Goal: Task Accomplishment & Management: Manage account settings

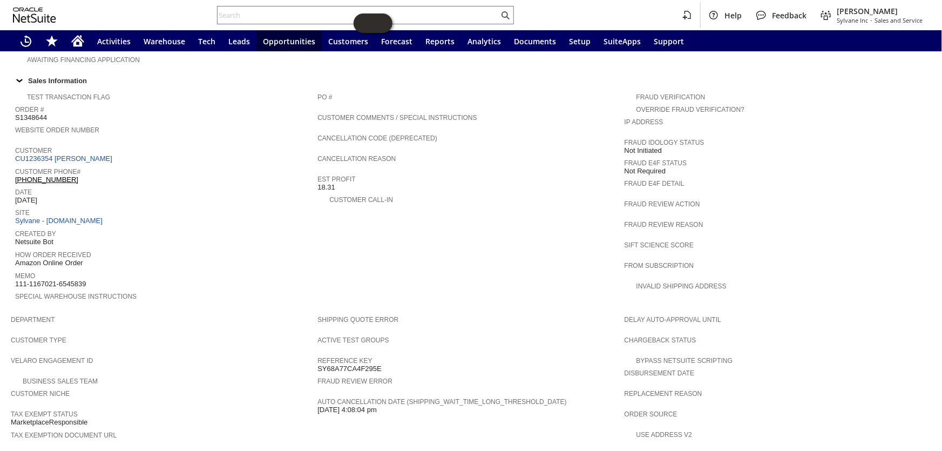
scroll to position [304, 0]
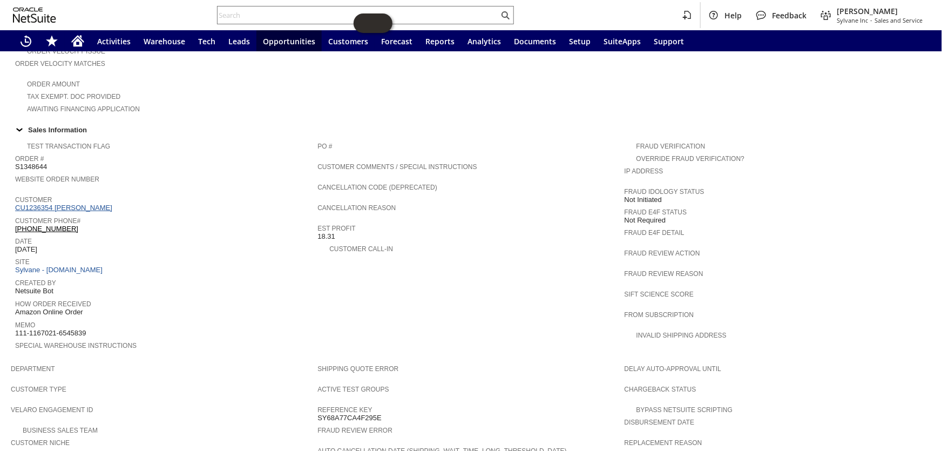
click at [72, 204] on link "CU1236354 alisa s lassiter" at bounding box center [65, 208] width 100 height 8
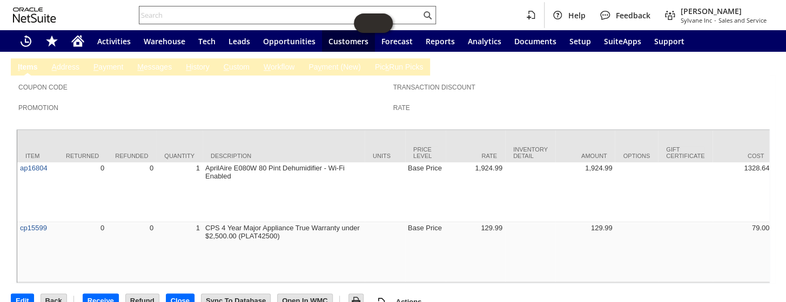
click at [163, 19] on input "text" at bounding box center [279, 15] width 281 height 13
paste input "P218758"
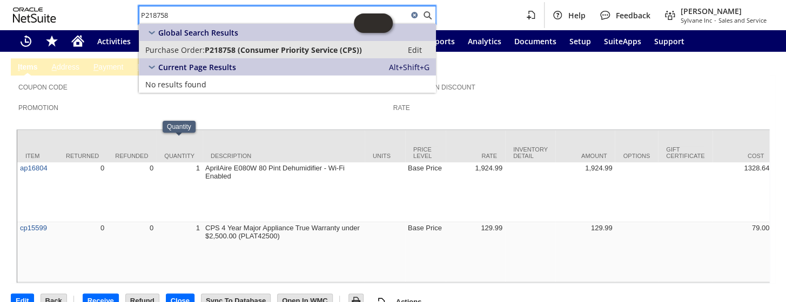
type input "P218758"
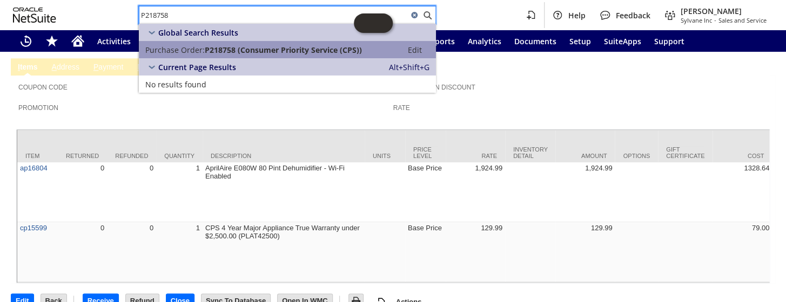
click at [216, 52] on span "P218758 (Consumer Priority Service (CPS))" at bounding box center [283, 50] width 157 height 10
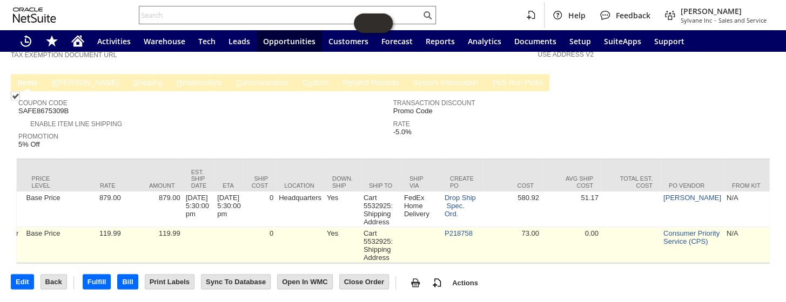
scroll to position [0, 647]
click at [462, 229] on link "P218758" at bounding box center [456, 233] width 28 height 8
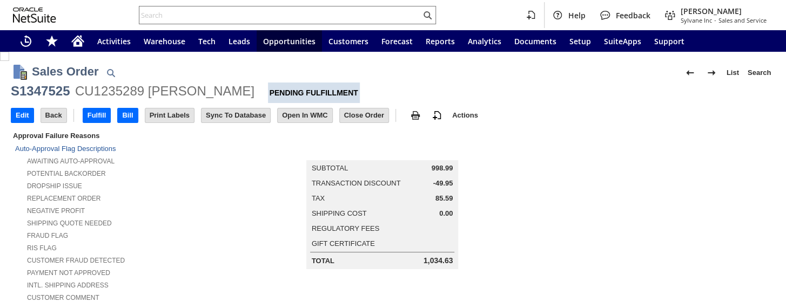
scroll to position [588, 0]
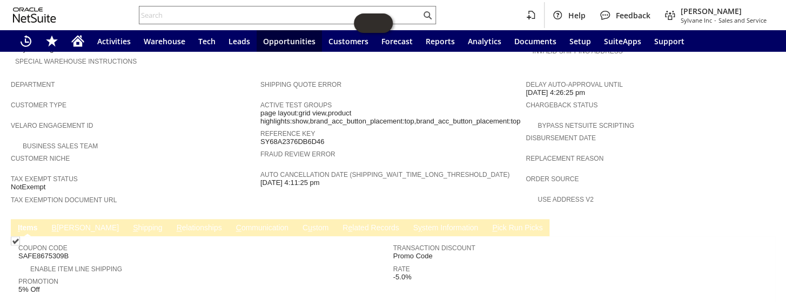
click at [65, 224] on link "B illing" at bounding box center [85, 229] width 72 height 10
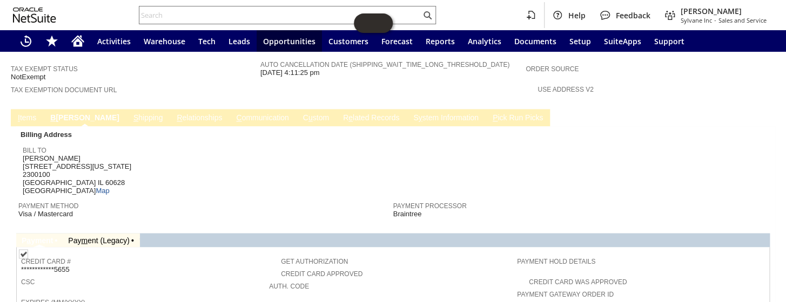
scroll to position [638, 0]
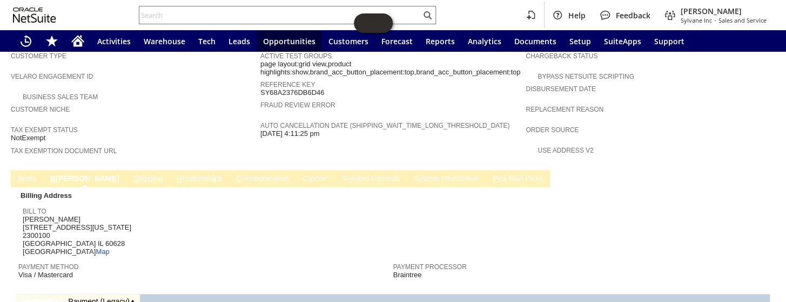
click at [27, 174] on link "I tems" at bounding box center [27, 179] width 24 height 10
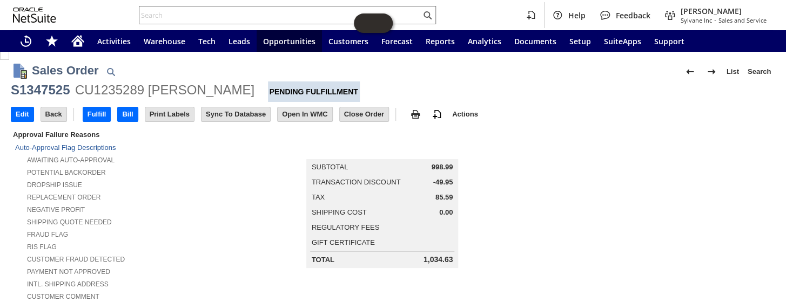
scroll to position [0, 0]
drag, startPoint x: 361, startPoint y: 115, endPoint x: 2, endPoint y: 185, distance: 365.8
click at [361, 114] on input "Close Order" at bounding box center [364, 116] width 49 height 14
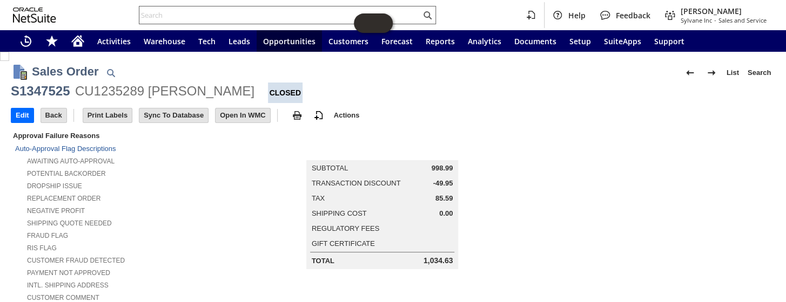
click at [247, 15] on input "text" at bounding box center [279, 15] width 281 height 13
paste input "S1350034"
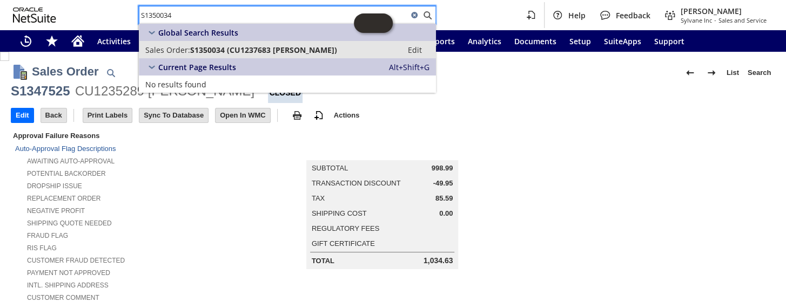
type input "S1350034"
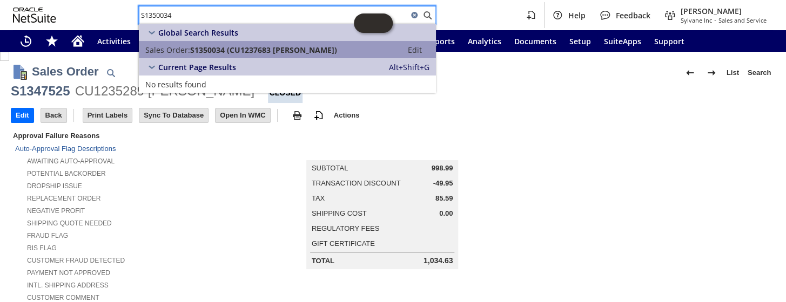
click at [237, 49] on span "S1350034 (CU1237683 John Triandafils Sr)" at bounding box center [263, 50] width 147 height 10
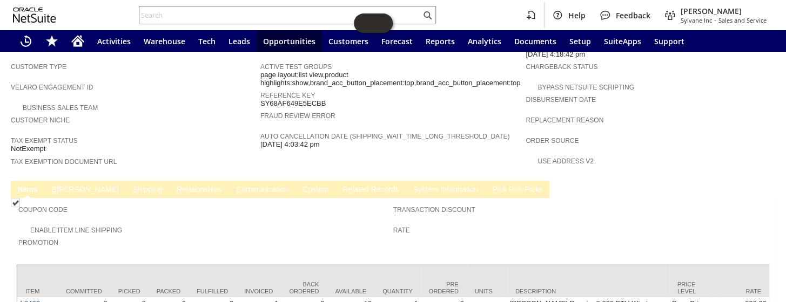
scroll to position [626, 0]
click at [335, 181] on td "R e lated Records" at bounding box center [370, 189] width 70 height 17
click at [340, 186] on link "R e lated Records" at bounding box center [371, 191] width 62 height 10
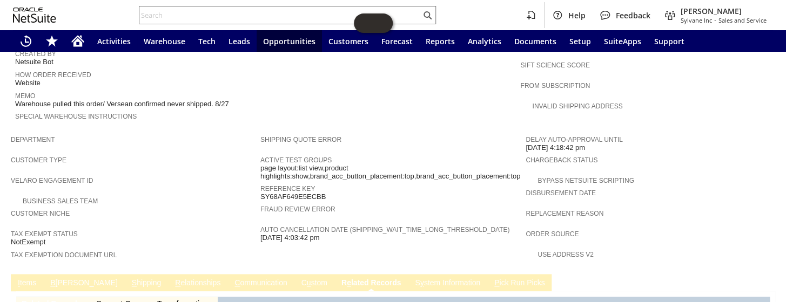
scroll to position [601, 0]
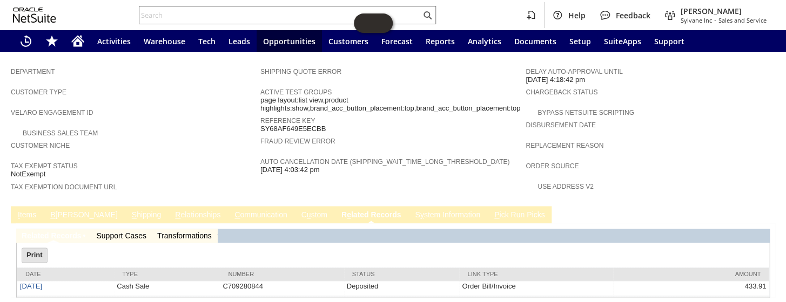
click at [232, 211] on link "C ommunication" at bounding box center [261, 216] width 58 height 10
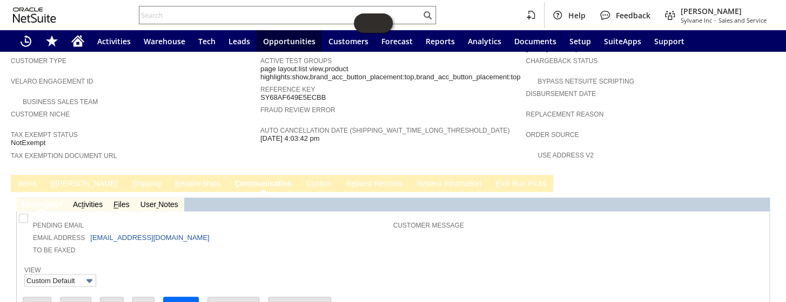
scroll to position [680, 0]
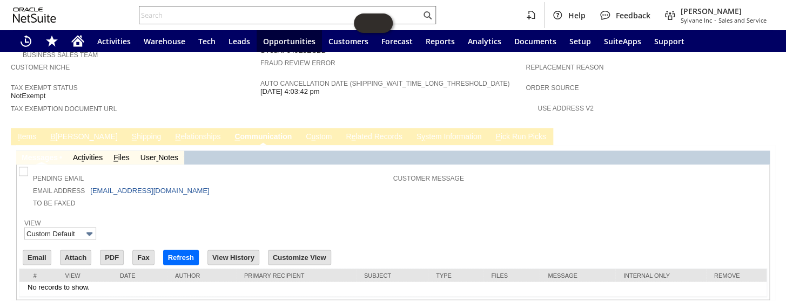
click at [343, 132] on link "R e lated Records" at bounding box center [374, 137] width 62 height 10
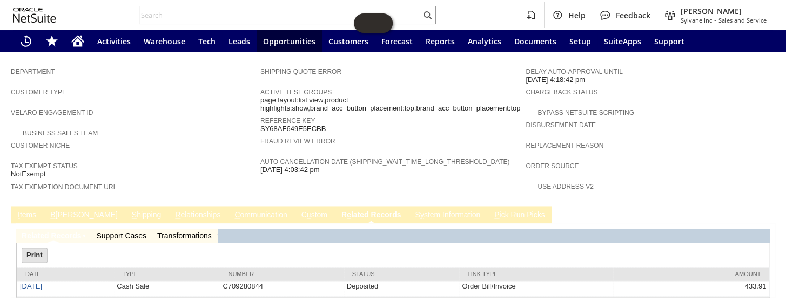
scroll to position [0, 0]
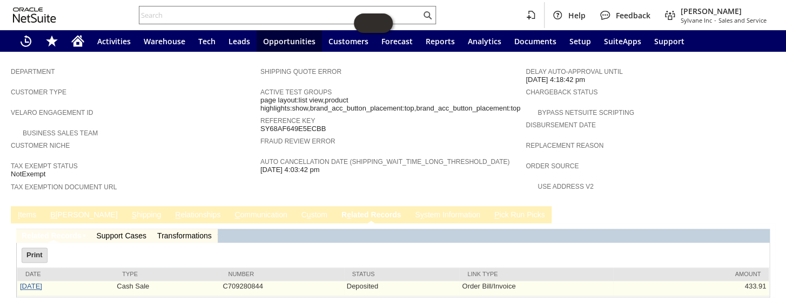
click at [35, 282] on link "8/27/2025" at bounding box center [31, 286] width 22 height 8
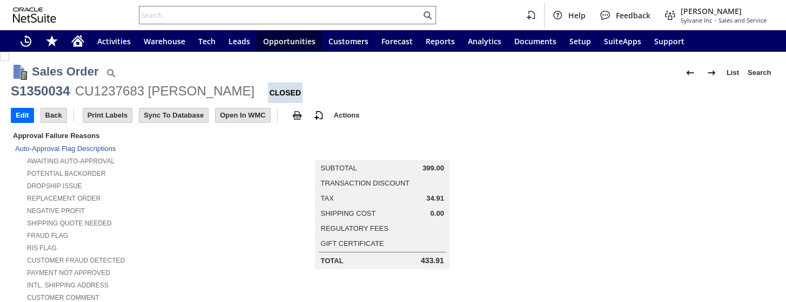
scroll to position [647, 0]
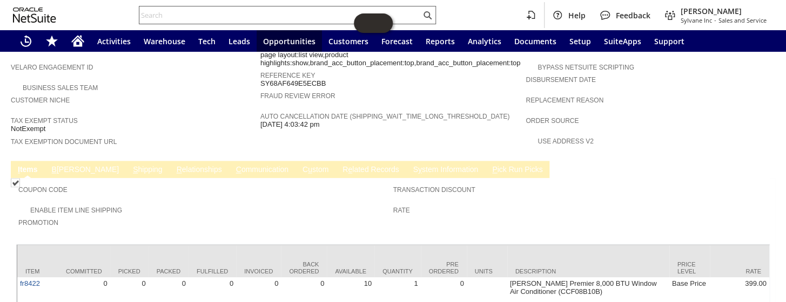
click at [189, 10] on input "text" at bounding box center [279, 15] width 281 height 13
paste input "P218709"
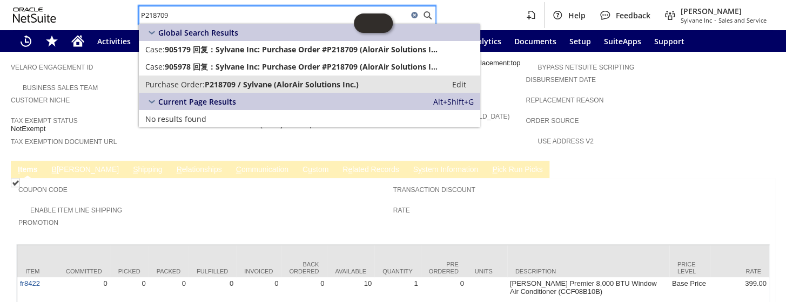
type input "P218709"
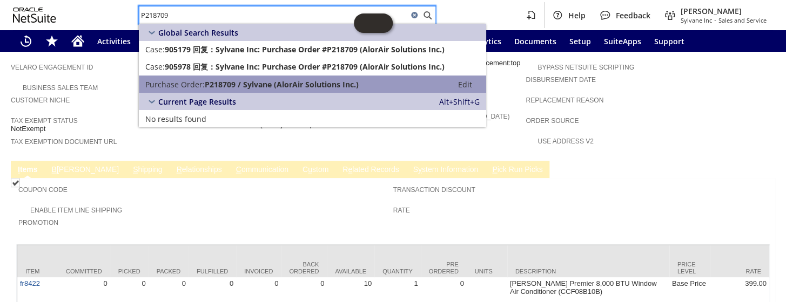
click at [233, 80] on span "P218709 / Sylvane (AlorAir Solutions Inc.)" at bounding box center [282, 84] width 154 height 10
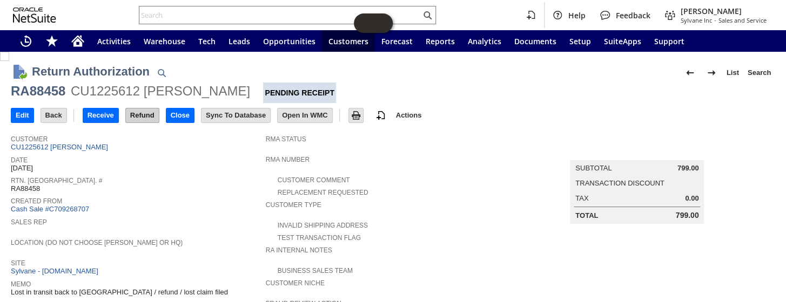
click at [148, 113] on input "Refund" at bounding box center [142, 116] width 33 height 14
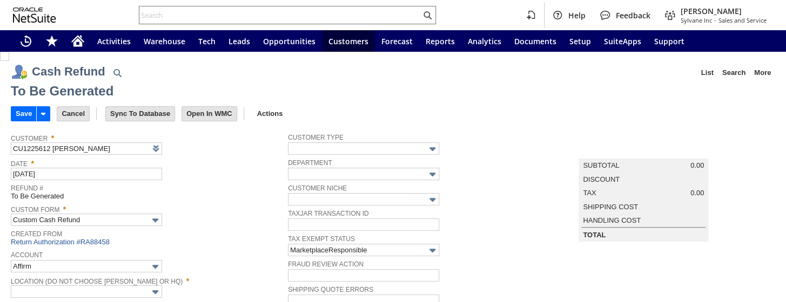
type input "Amazon Undeposited Funds"
type input "Headquarters : Head...s : Pending Testing"
type input "Add"
type input "Copy Previous"
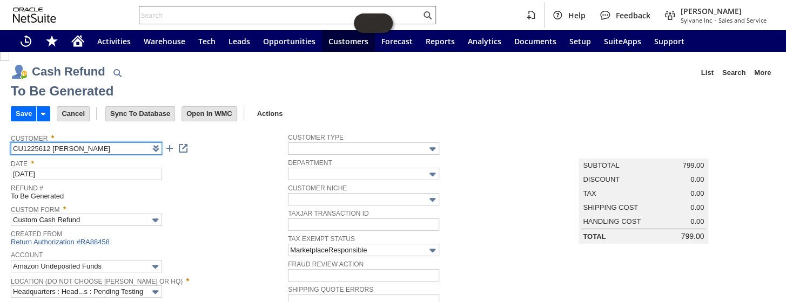
drag, startPoint x: 100, startPoint y: 149, endPoint x: 12, endPoint y: 151, distance: 88.0
click at [12, 151] on input "CU1225612 Bruce Brignac" at bounding box center [86, 149] width 151 height 12
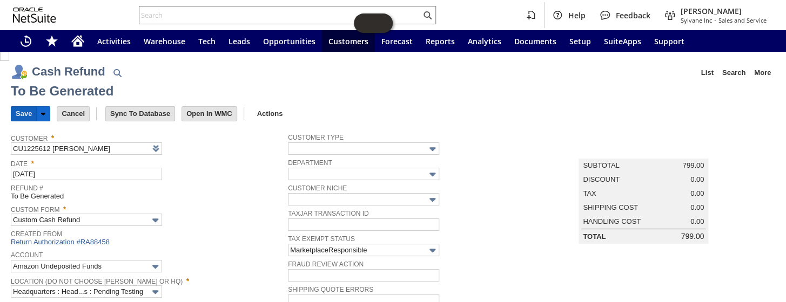
click at [22, 117] on input "Save" at bounding box center [23, 114] width 25 height 14
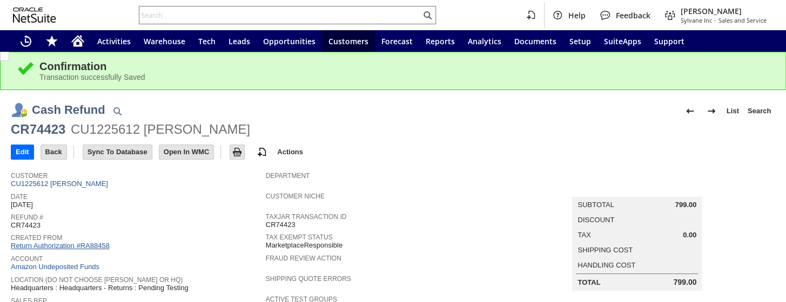
click at [79, 242] on link "Return Authorization #RA88458" at bounding box center [60, 246] width 99 height 8
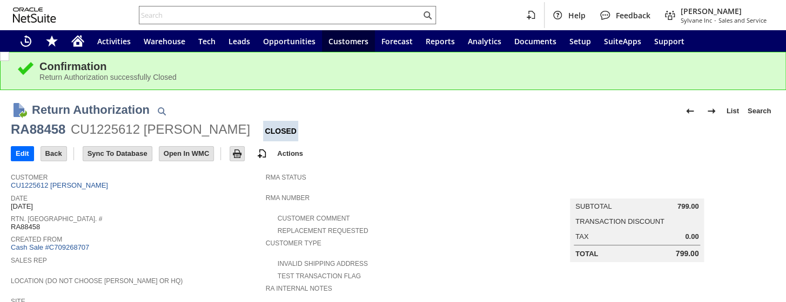
scroll to position [505, 0]
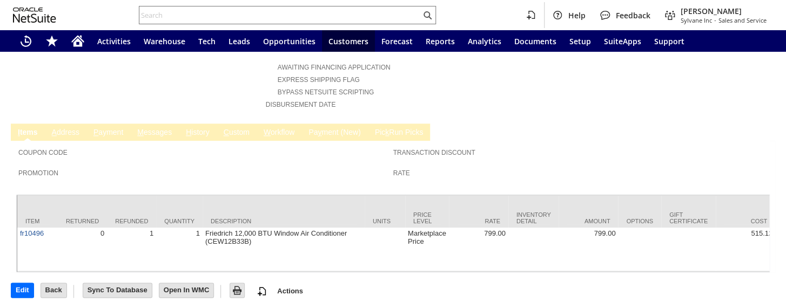
click at [236, 124] on td "C ustom" at bounding box center [236, 132] width 40 height 17
click at [229, 124] on td "C ustom" at bounding box center [236, 132] width 40 height 17
click at [229, 128] on link "C ustom" at bounding box center [236, 133] width 31 height 10
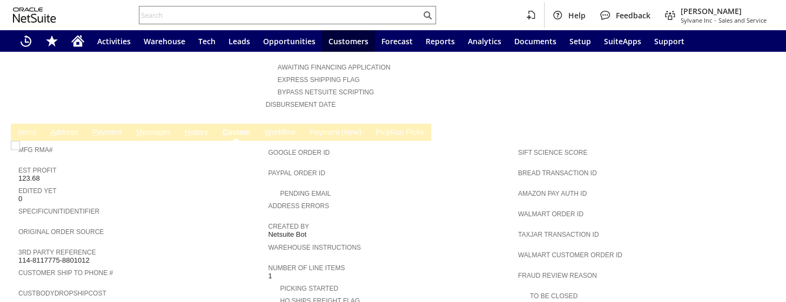
scroll to position [0, 0]
drag, startPoint x: 77, startPoint y: 233, endPoint x: 18, endPoint y: 234, distance: 59.4
click at [18, 246] on div "3rd Party Reference 114-8117775-8801012" at bounding box center [140, 255] width 244 height 19
copy span "114-8117775-8801012"
click at [204, 13] on input "text" at bounding box center [279, 15] width 281 height 13
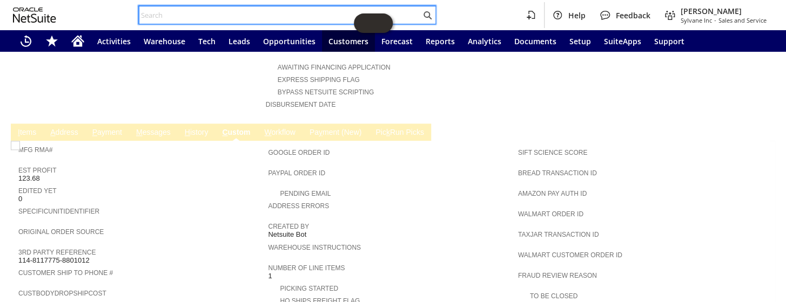
paste input "P218709"
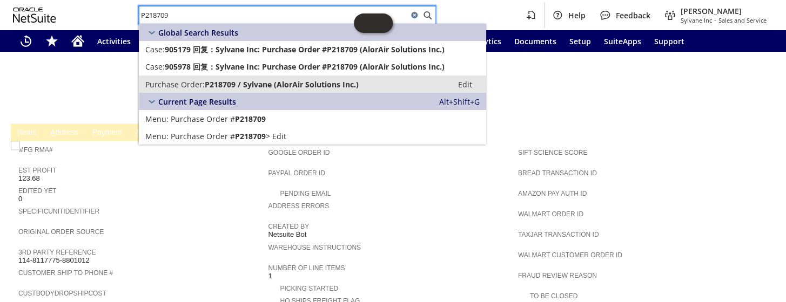
type input "P218709"
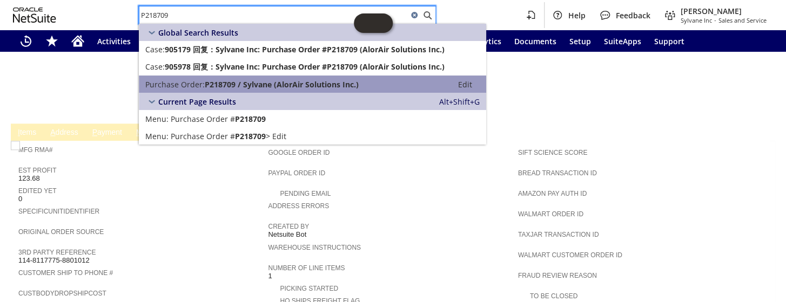
click at [238, 87] on span "P218709 / Sylvane (AlorAir Solutions Inc.)" at bounding box center [282, 84] width 154 height 10
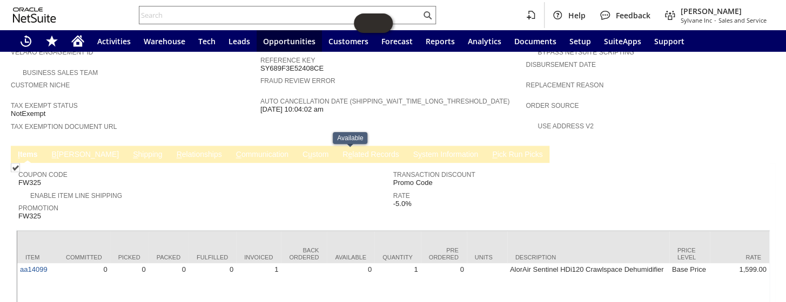
scroll to position [541, 0]
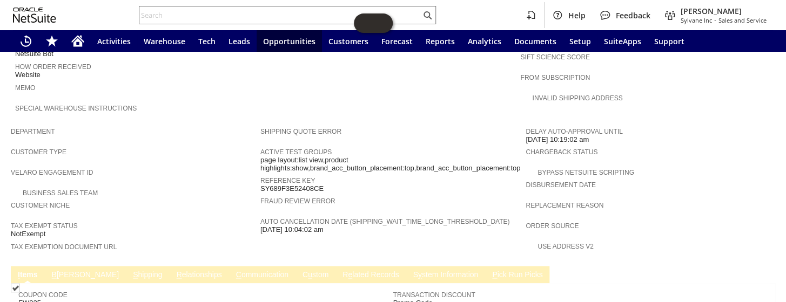
click at [233, 270] on link "C ommunication" at bounding box center [262, 275] width 58 height 10
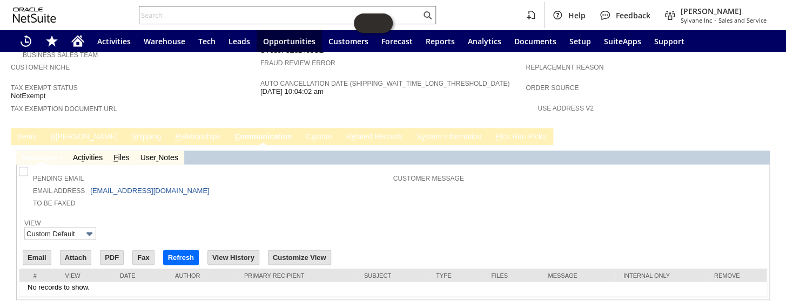
scroll to position [0, 0]
click at [43, 251] on input "Email" at bounding box center [37, 258] width 28 height 14
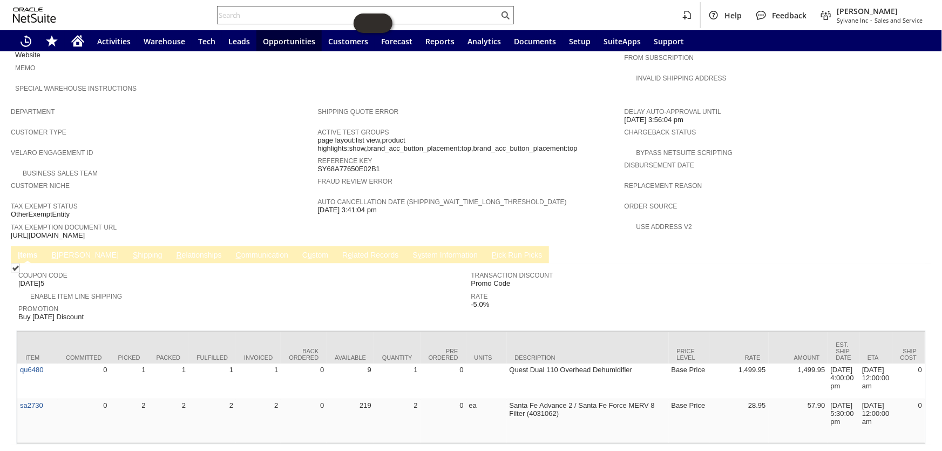
click at [242, 11] on input "text" at bounding box center [358, 15] width 281 height 13
paste input "P218709"
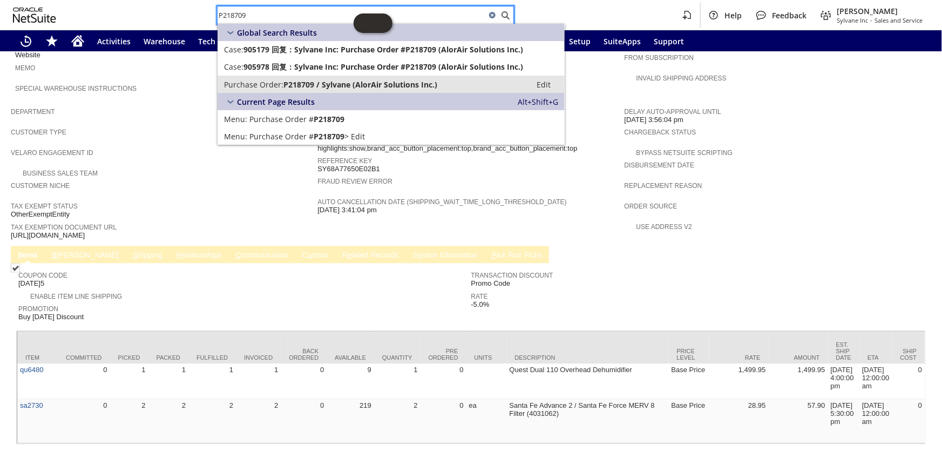
type input "P218709"
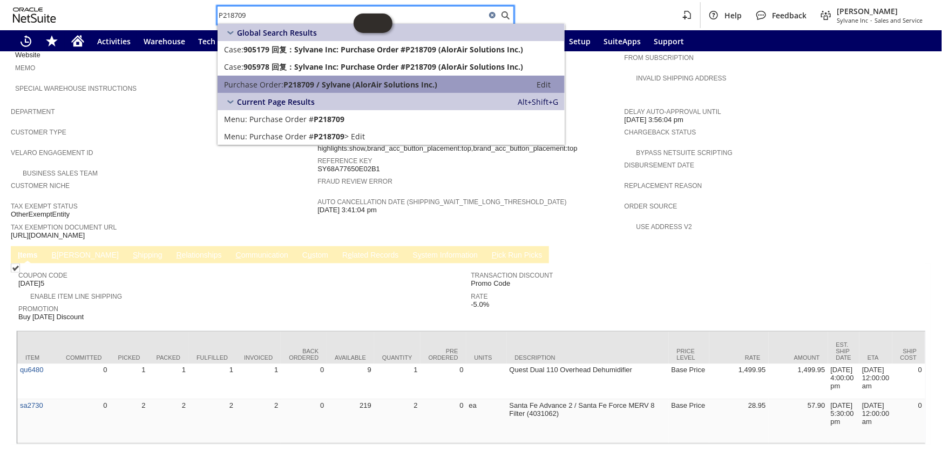
click at [326, 86] on span "P218709 / Sylvane (AlorAir Solutions Inc.)" at bounding box center [360, 84] width 154 height 10
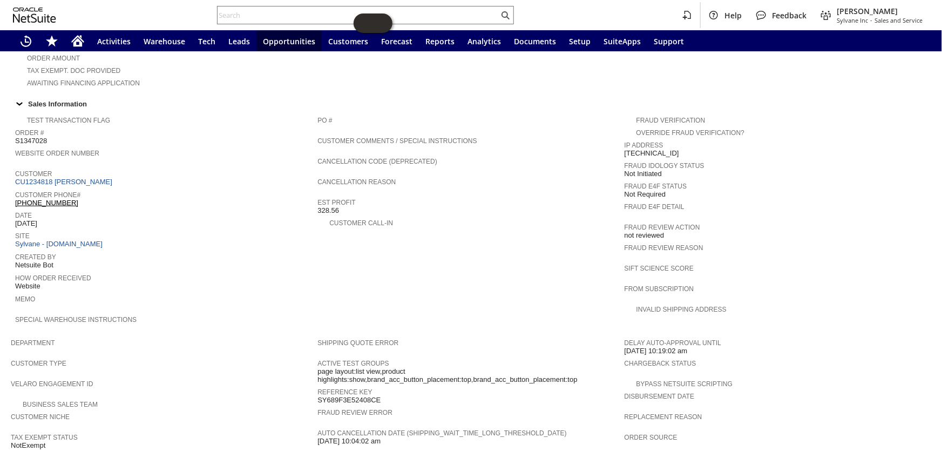
scroll to position [295, 0]
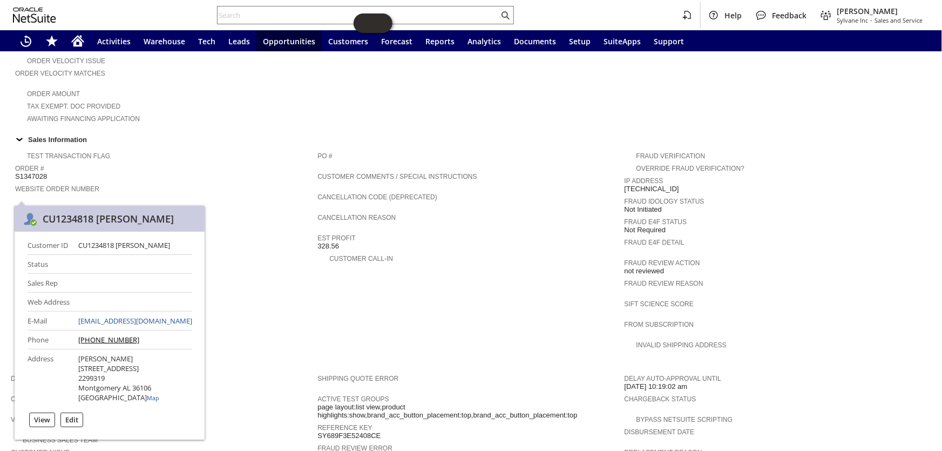
drag, startPoint x: 117, startPoint y: 242, endPoint x: 172, endPoint y: 245, distance: 55.7
click at [172, 245] on div "CU1234818 John Aspinwall" at bounding box center [135, 245] width 114 height 10
copy div "John Aspinwall"
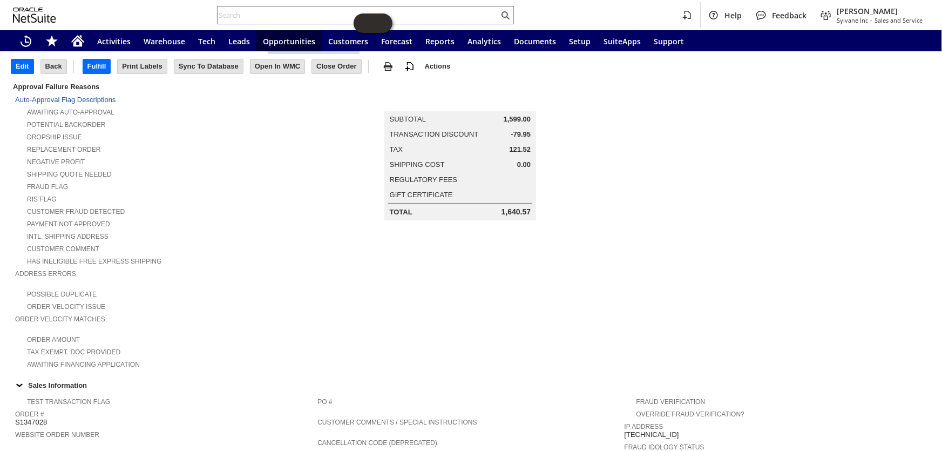
scroll to position [0, 0]
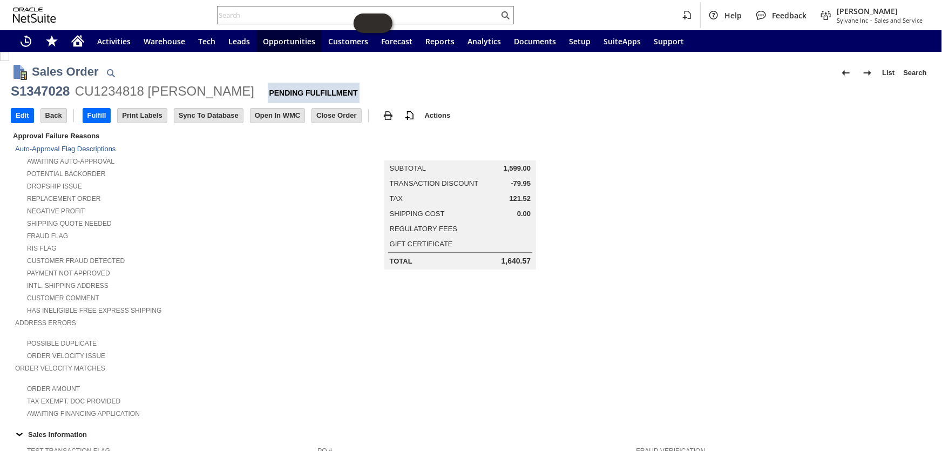
drag, startPoint x: 234, startPoint y: 88, endPoint x: -1, endPoint y: 91, distance: 234.9
click at [0, 91] on html "Help Feedback Coby Miller Sylvane Inc - Sales and Service Activities Warehouse …" at bounding box center [471, 225] width 942 height 451
copy div "S1347028 CU1234818 John Aspinwall"
click at [259, 15] on input "text" at bounding box center [358, 15] width 281 height 13
paste input "S1348335"
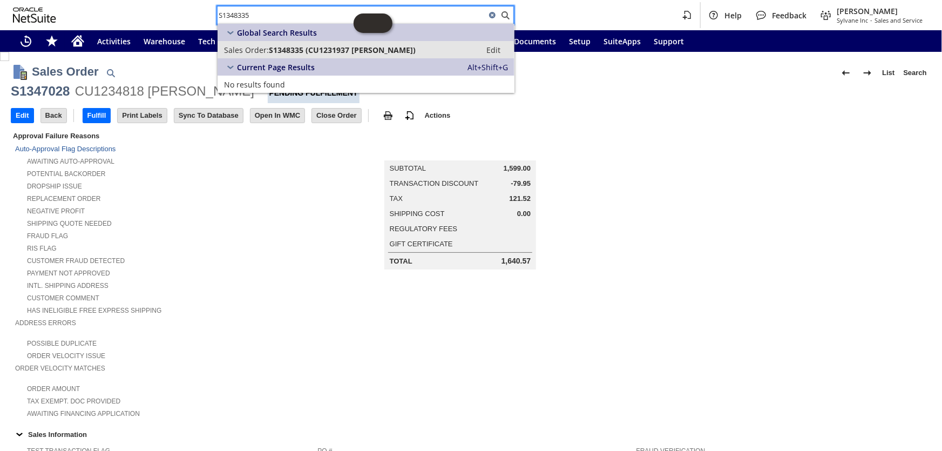
type input "S1348335"
click at [282, 51] on span "S1348335 (CU1231937 William Kraus)" at bounding box center [342, 50] width 147 height 10
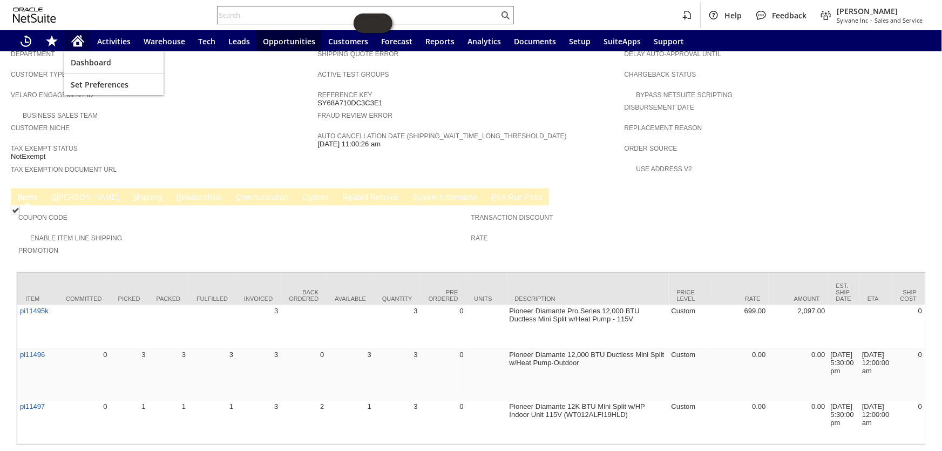
click at [79, 43] on icon "Home" at bounding box center [77, 41] width 13 height 13
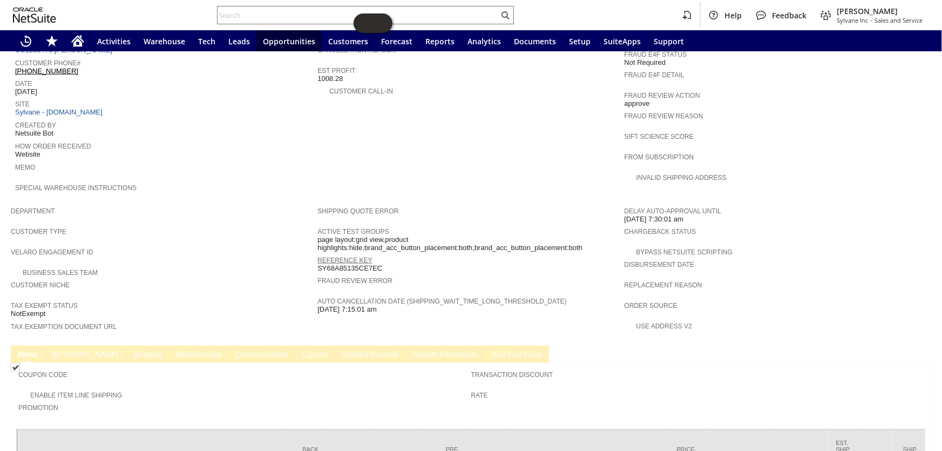
scroll to position [518, 0]
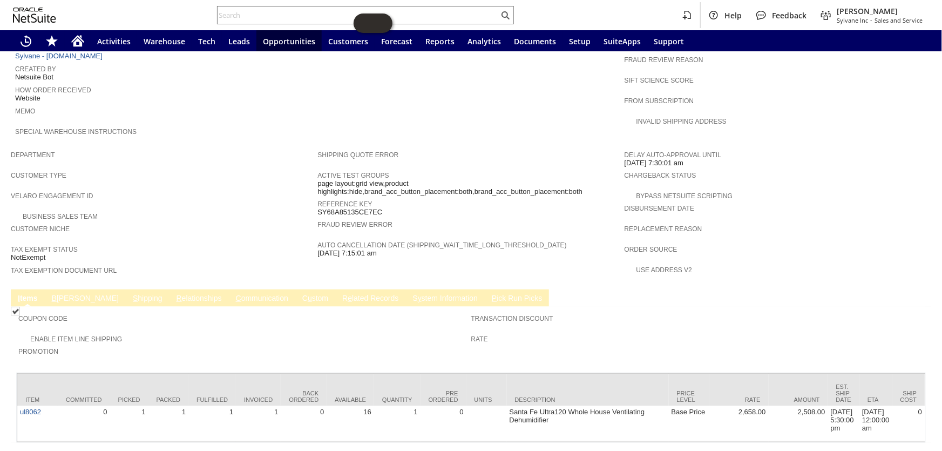
click at [233, 294] on link "C ommunication" at bounding box center [262, 299] width 58 height 10
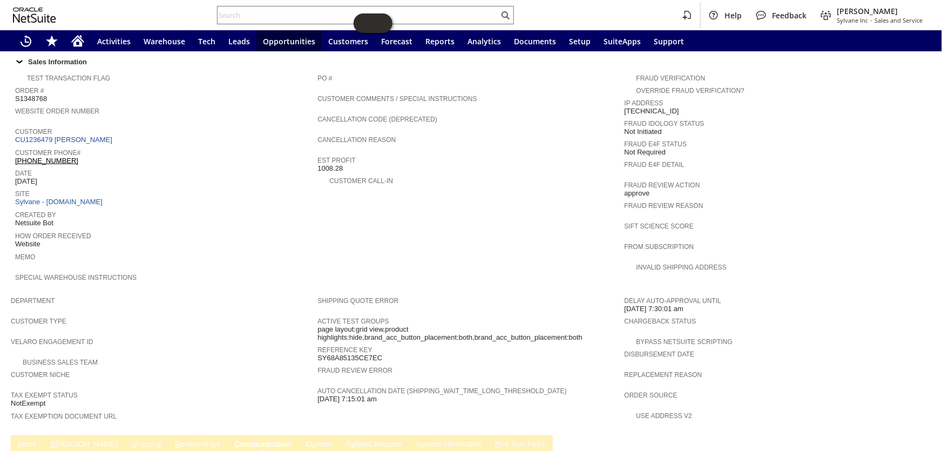
scroll to position [371, 0]
drag, startPoint x: 70, startPoint y: 142, endPoint x: 15, endPoint y: 141, distance: 55.6
click at [15, 147] on div "Customer Phone# (207) 319-9646" at bounding box center [163, 156] width 297 height 19
copy link "(207) 319-9646"
click at [284, 13] on input "text" at bounding box center [358, 15] width 281 height 13
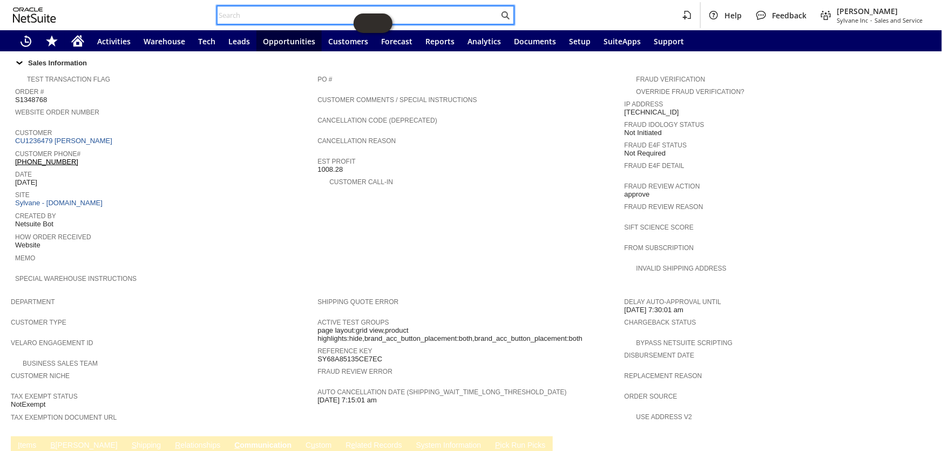
paste input "S1335968"
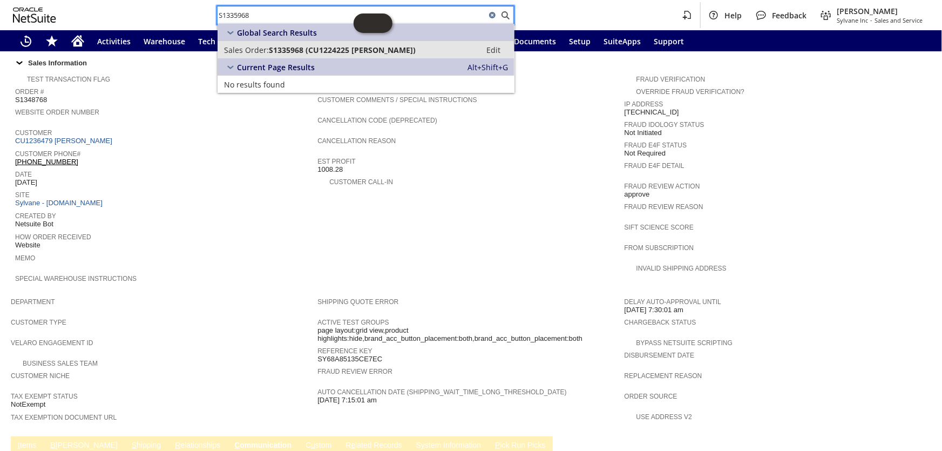
type input "S1335968"
click at [320, 50] on span "S1335968 (CU1224225 Daniel McCarthy)" at bounding box center [342, 50] width 147 height 10
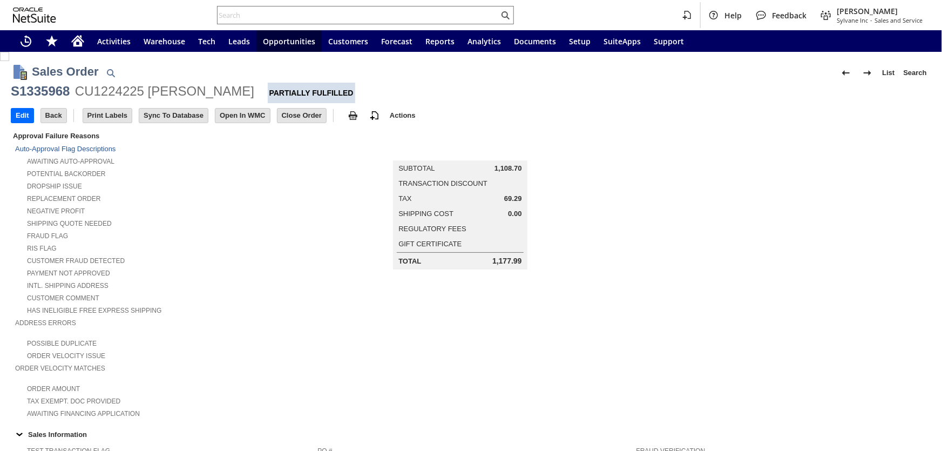
scroll to position [561, 0]
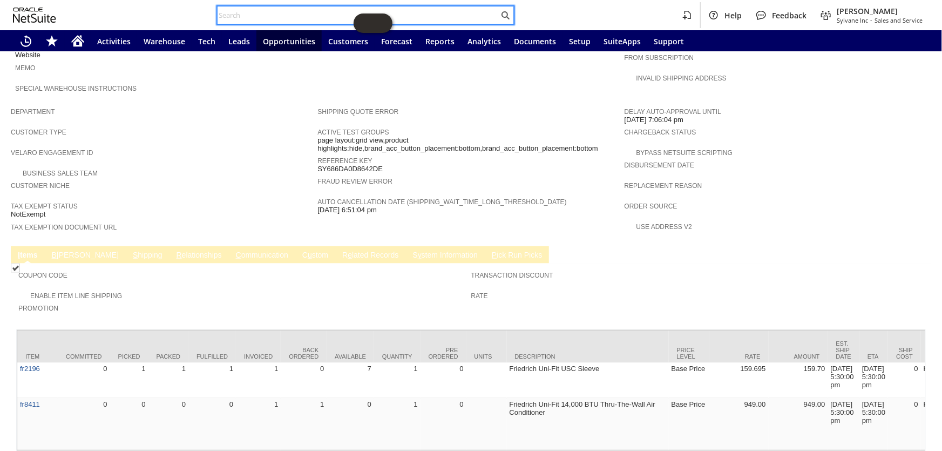
click at [296, 17] on input "text" at bounding box center [358, 15] width 281 height 13
paste input "S1345267"
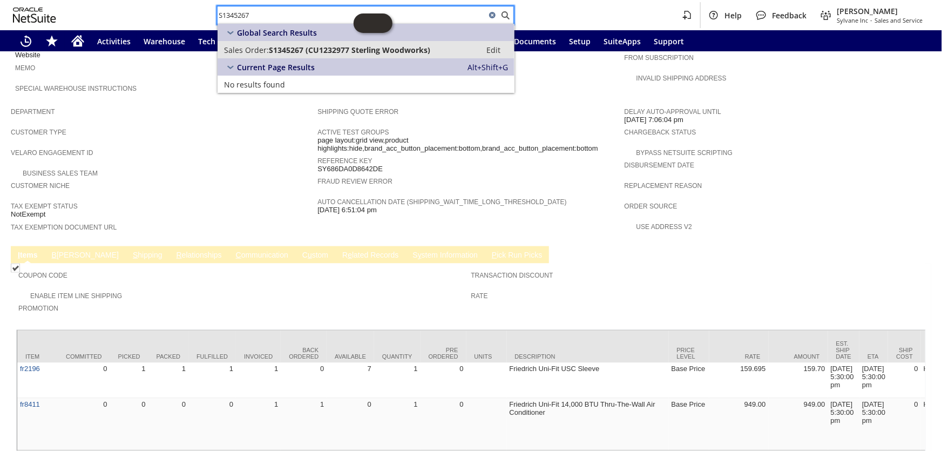
type input "S1345267"
click at [331, 45] on span "S1345267 (CU1232977 Sterling Woodworks)" at bounding box center [349, 50] width 161 height 10
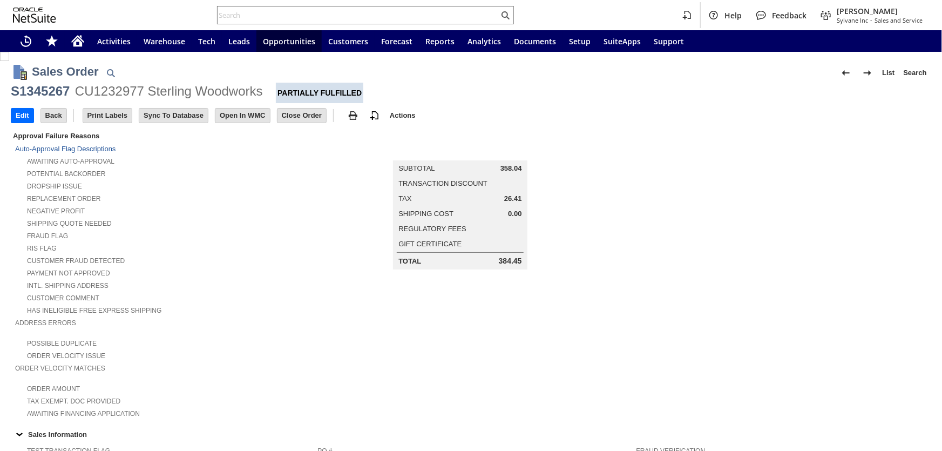
scroll to position [577, 0]
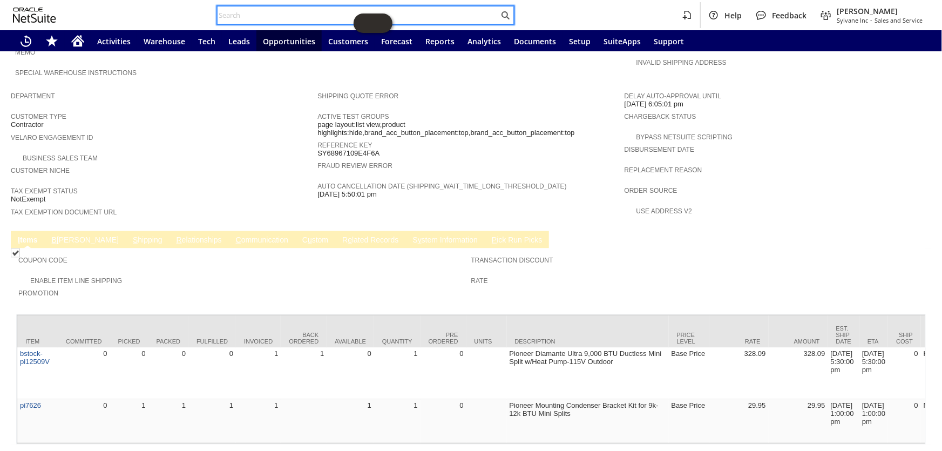
click at [274, 16] on input "text" at bounding box center [358, 15] width 281 height 13
paste input "S1342332"
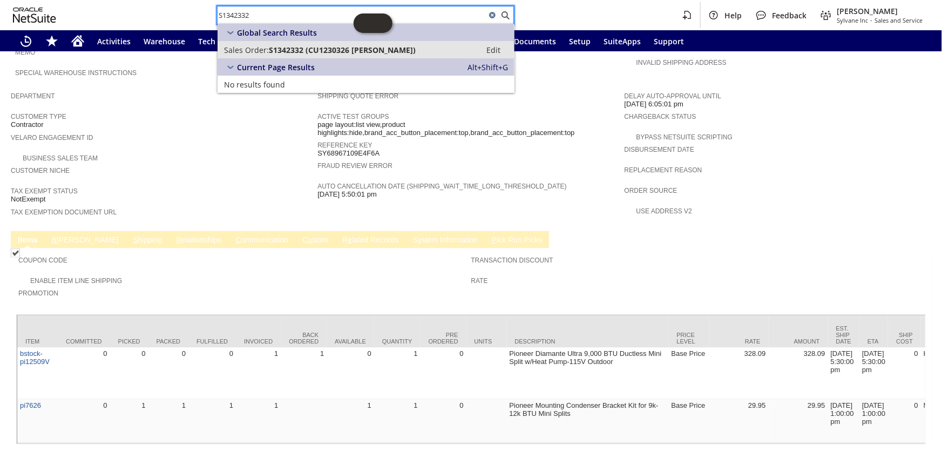
type input "S1342332"
click at [309, 52] on span "S1342332 (CU1230326 [PERSON_NAME])" at bounding box center [342, 50] width 147 height 10
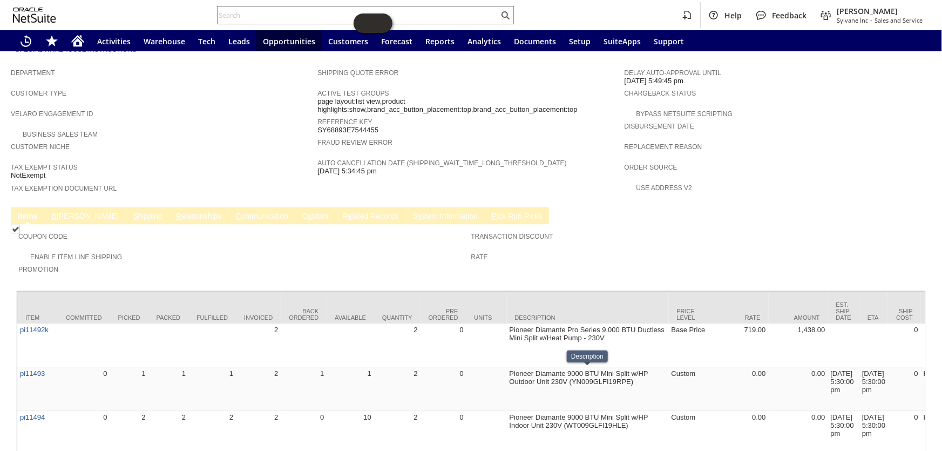
scroll to position [611, 0]
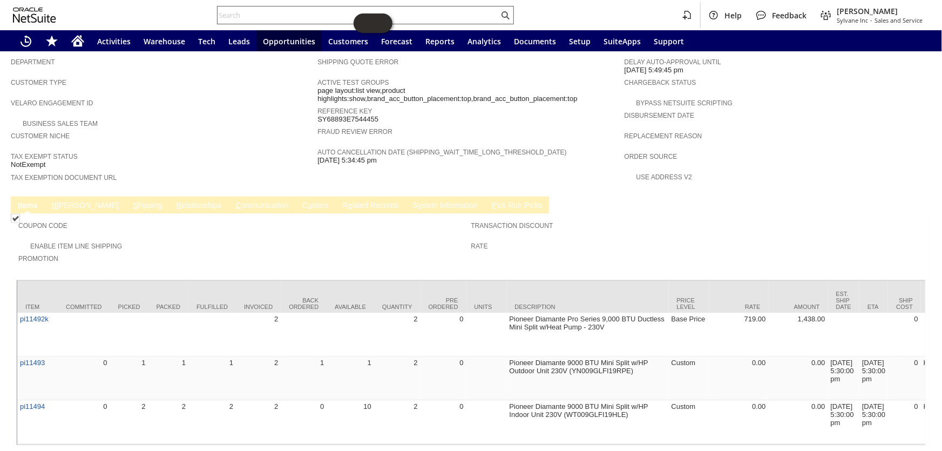
click at [274, 16] on input "text" at bounding box center [358, 15] width 281 height 13
paste input "S1348335"
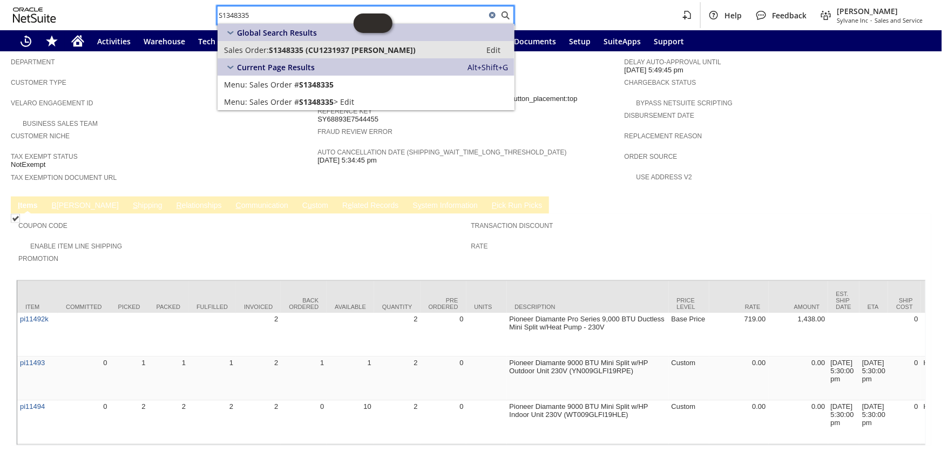
type input "S1348335"
click at [326, 45] on span "S1348335 (CU1231937 William Kraus)" at bounding box center [342, 50] width 147 height 10
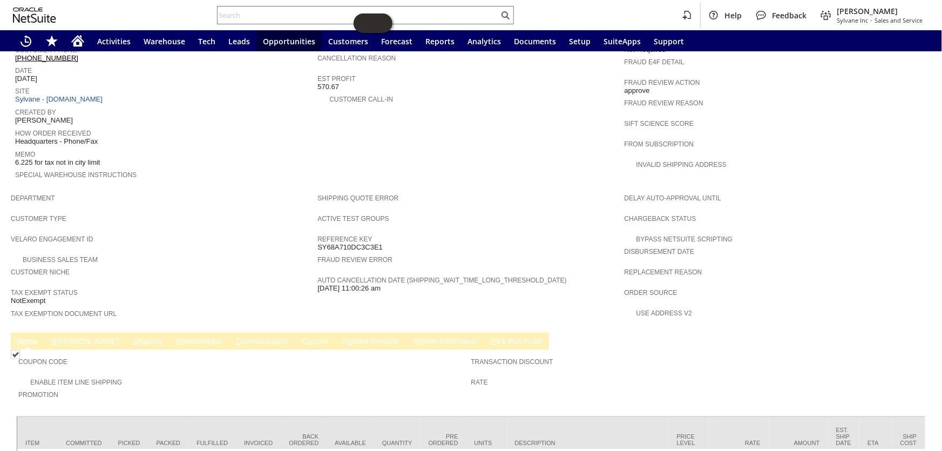
scroll to position [619, 0]
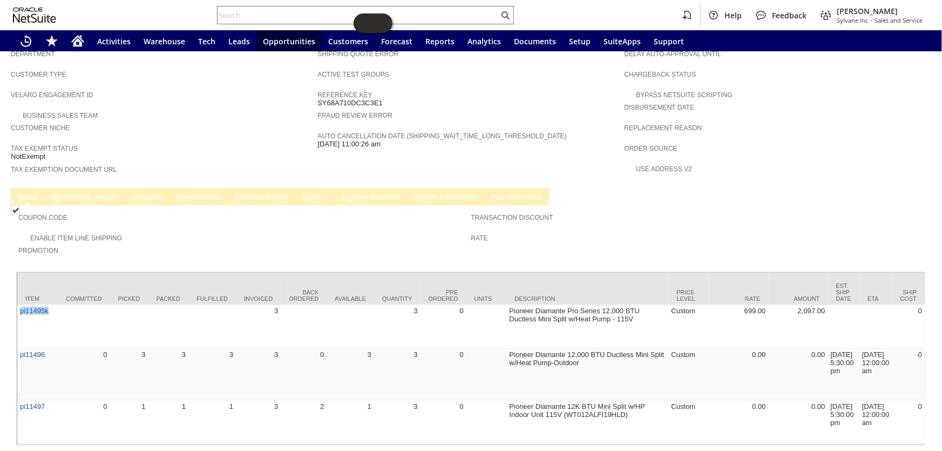
drag, startPoint x: 56, startPoint y: 274, endPoint x: 16, endPoint y: 276, distance: 40.0
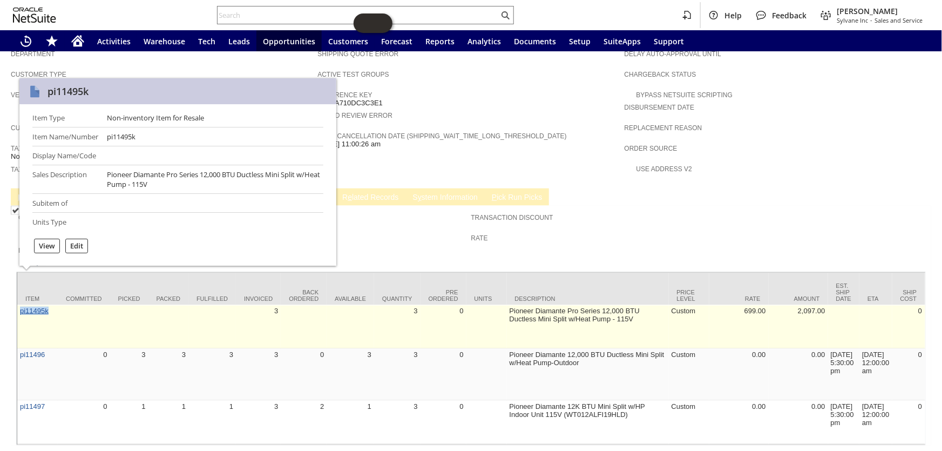
copy link "pi11495k"
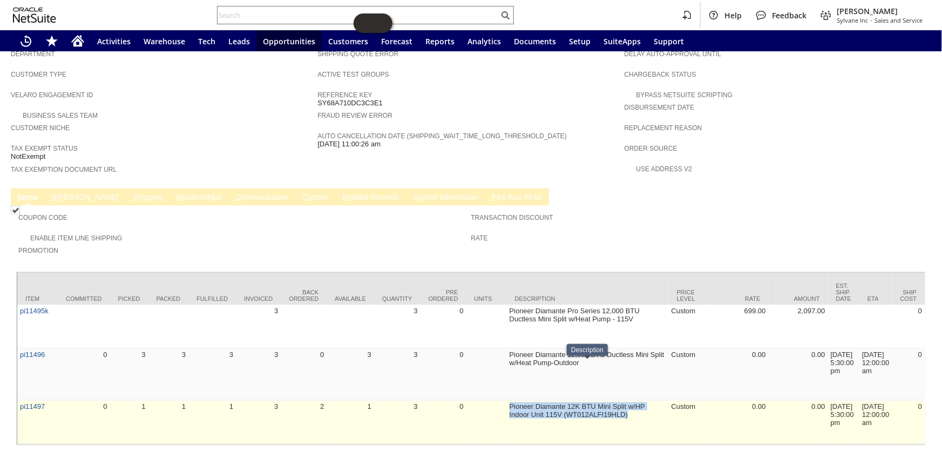
drag, startPoint x: 642, startPoint y: 374, endPoint x: 507, endPoint y: 368, distance: 134.6
click at [507, 401] on td "Pioneer Diamante 12K BTU Mini Split w/HP Indoor Unit 115V (WT012ALFI19HLD)" at bounding box center [588, 423] width 162 height 44
copy td "Pioneer Diamante 12K BTU Mini Split w/HP Indoor Unit 115V (WT012ALFI19HLD)"
drag, startPoint x: 40, startPoint y: 367, endPoint x: 22, endPoint y: 372, distance: 19.5
click at [22, 401] on td "pi11497" at bounding box center [37, 423] width 40 height 44
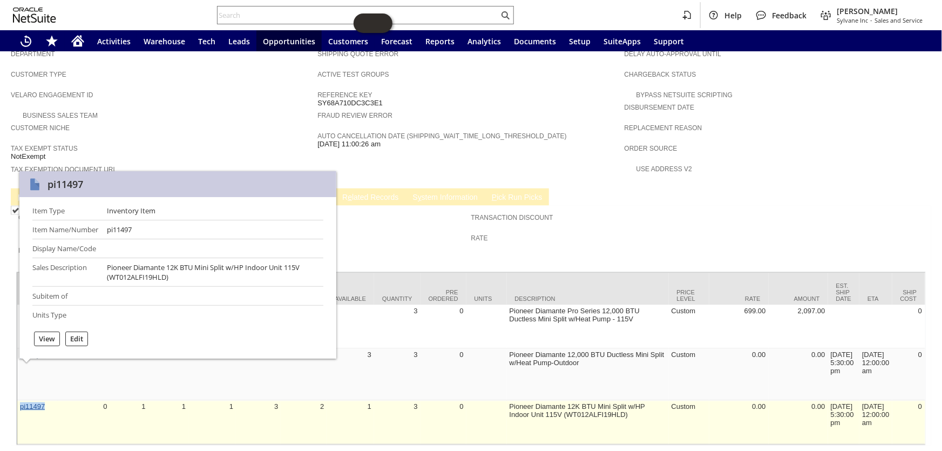
copy link "pi11497"
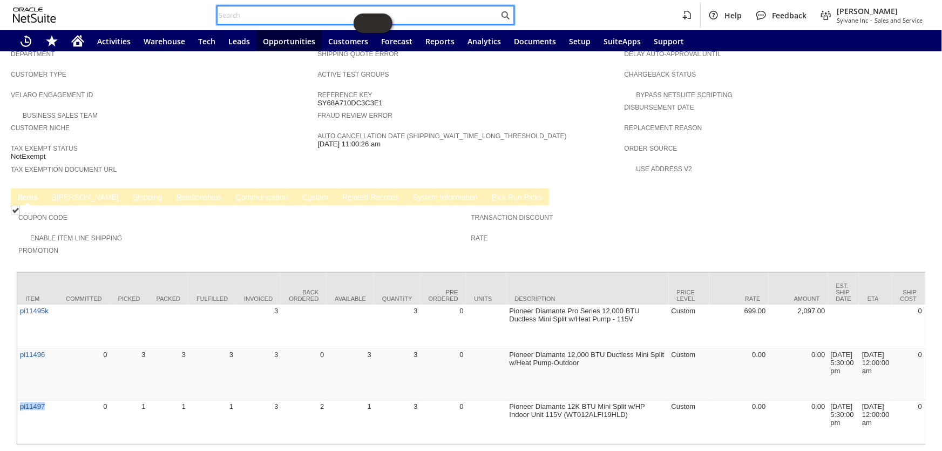
click at [240, 14] on input "text" at bounding box center [358, 15] width 281 height 13
paste input "RA89290"
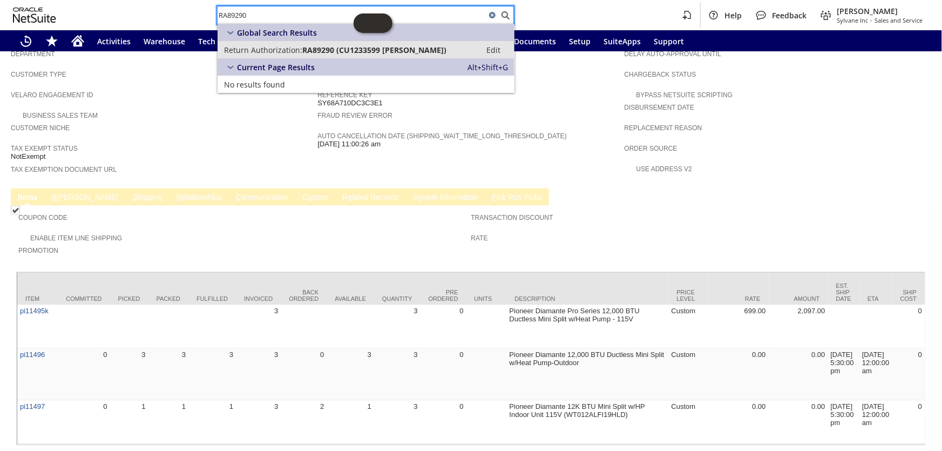
type input "RA89290"
click at [309, 53] on span "RA89290 (CU1233599 Elena M Penny)" at bounding box center [374, 50] width 144 height 10
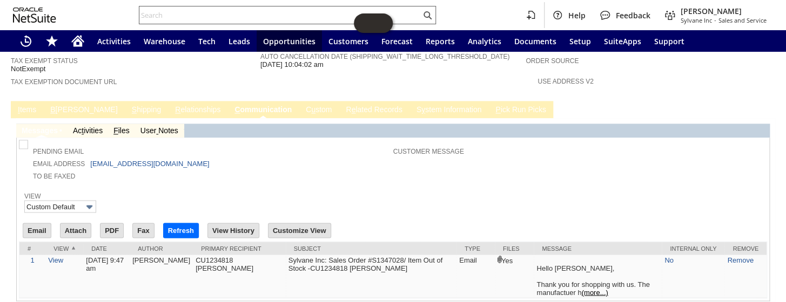
click at [189, 11] on input "text" at bounding box center [279, 15] width 281 height 13
paste input "[PERSON_NAME]"
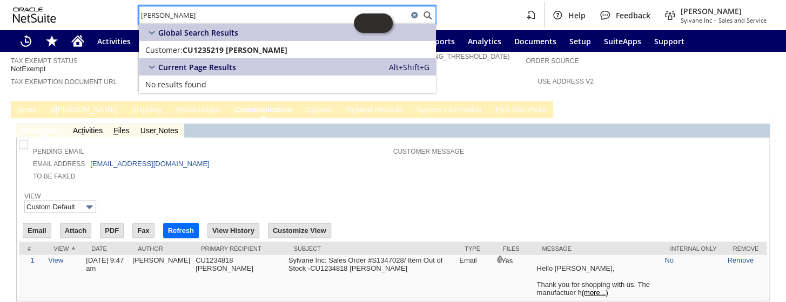
type input "[PERSON_NAME]"
click at [210, 37] on span "Global Search Results" at bounding box center [198, 33] width 80 height 10
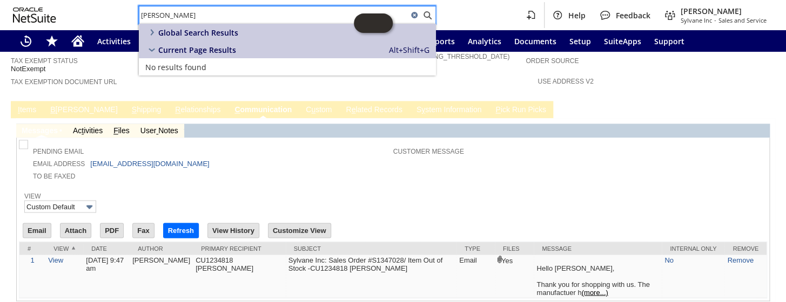
click at [206, 18] on input "Jacinta Downing" at bounding box center [273, 15] width 268 height 13
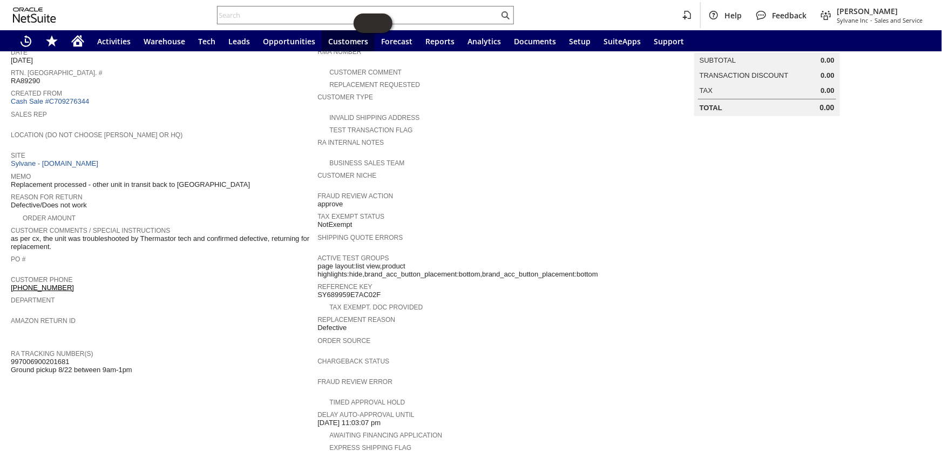
scroll to position [8, 0]
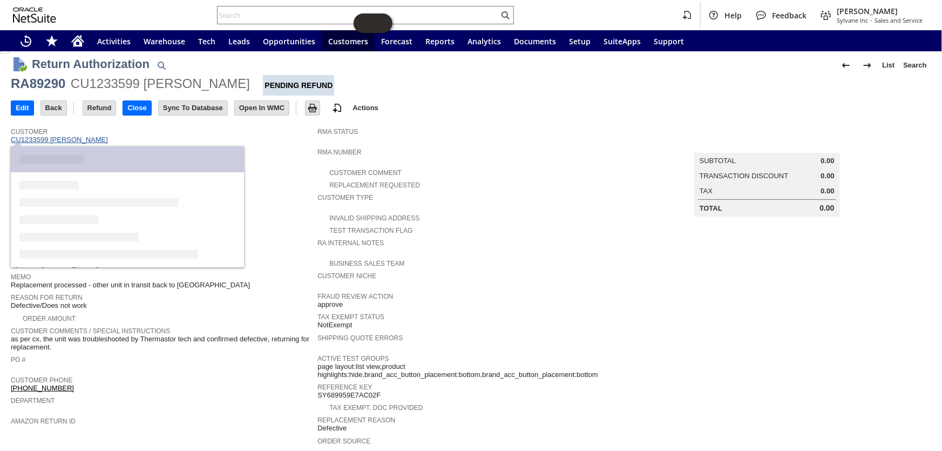
click at [69, 140] on link "CU1233599 [PERSON_NAME]" at bounding box center [61, 140] width 100 height 8
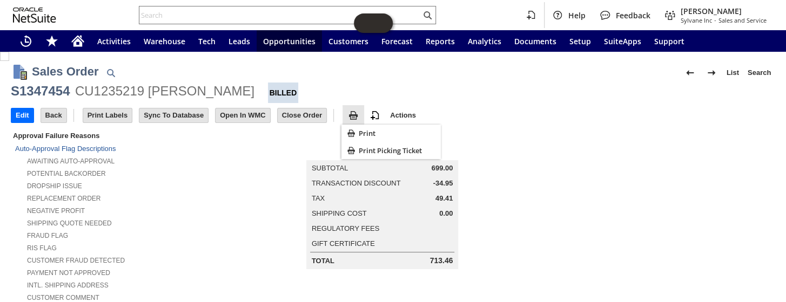
click at [354, 112] on img at bounding box center [353, 115] width 13 height 13
click at [369, 132] on span "Print" at bounding box center [397, 133] width 78 height 10
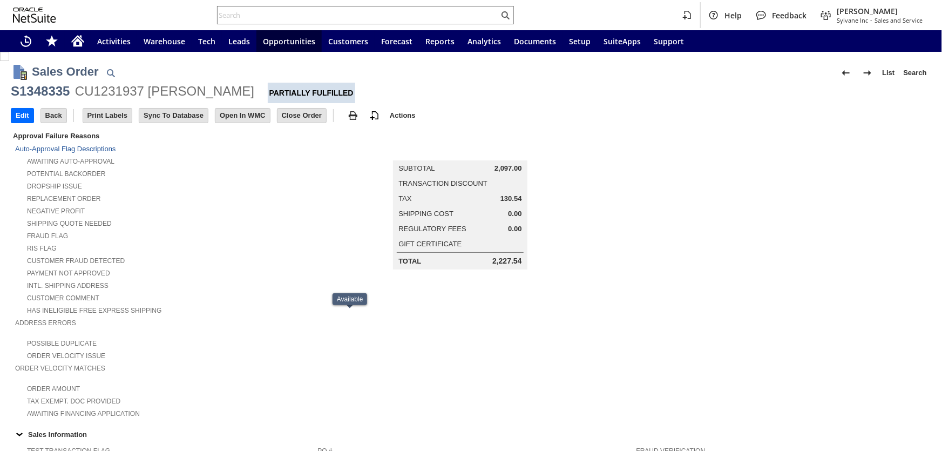
scroll to position [619, 0]
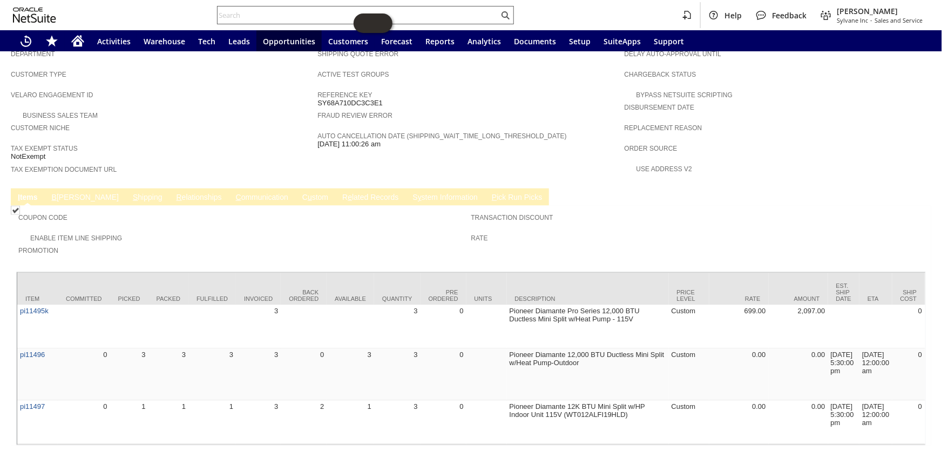
click at [248, 19] on input "text" at bounding box center [358, 15] width 281 height 13
paste input "S1345267"
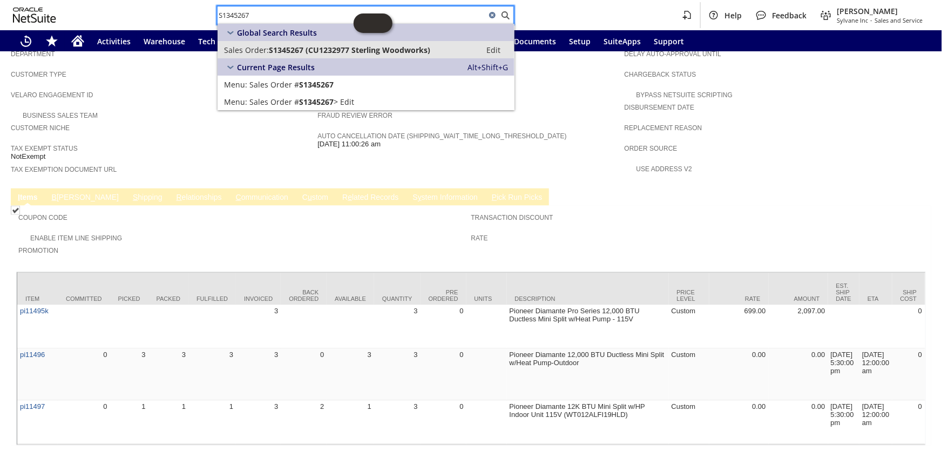
type input "S1345267"
click at [290, 54] on span "S1345267 (CU1232977 Sterling Woodworks)" at bounding box center [349, 50] width 161 height 10
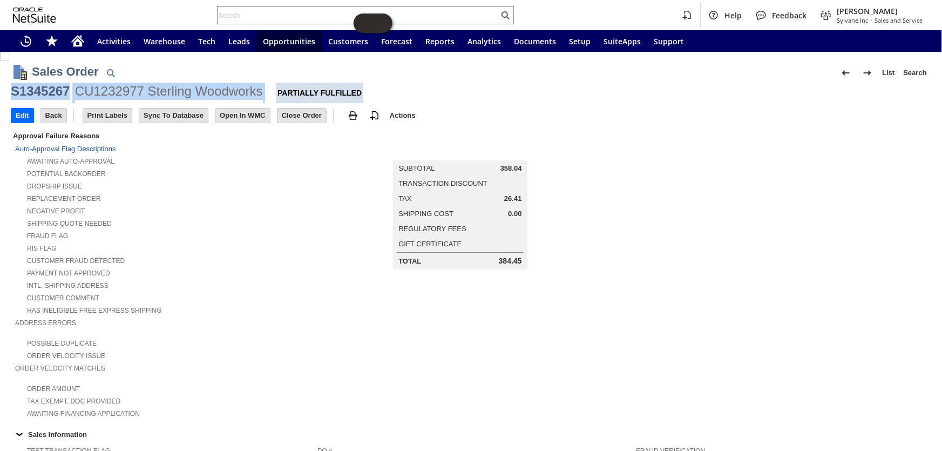
drag, startPoint x: 265, startPoint y: 89, endPoint x: 4, endPoint y: 87, distance: 260.8
copy div "S1345267 CU1232977 Sterling Woodworks"
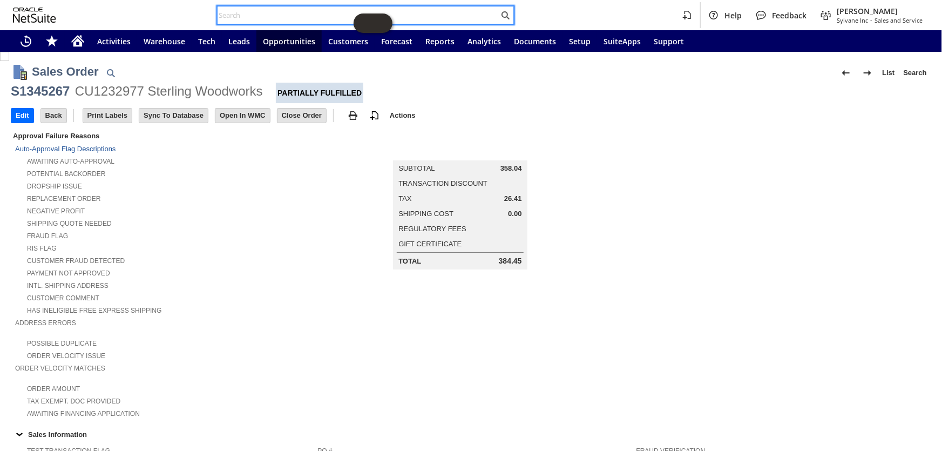
click at [296, 11] on input "text" at bounding box center [358, 15] width 281 height 13
paste input "S1342332"
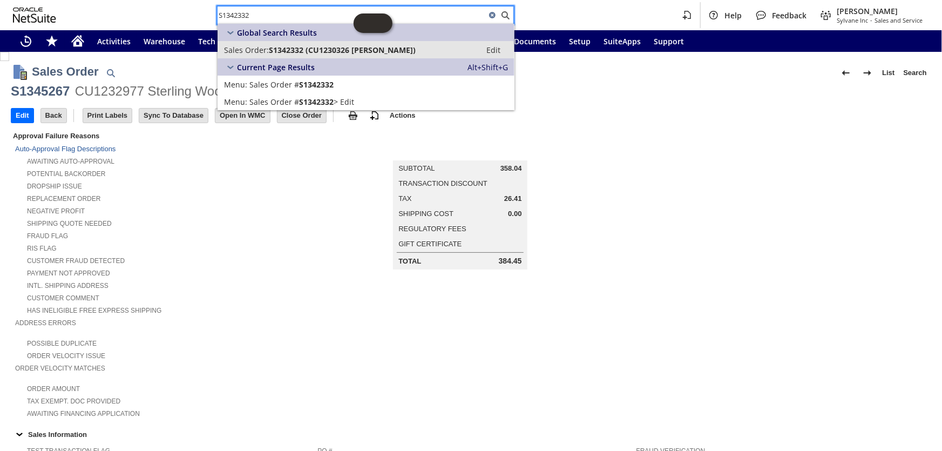
type input "S1342332"
click at [334, 45] on span "S1342332 (CU1230326 Flora Kelleher)" at bounding box center [342, 50] width 147 height 10
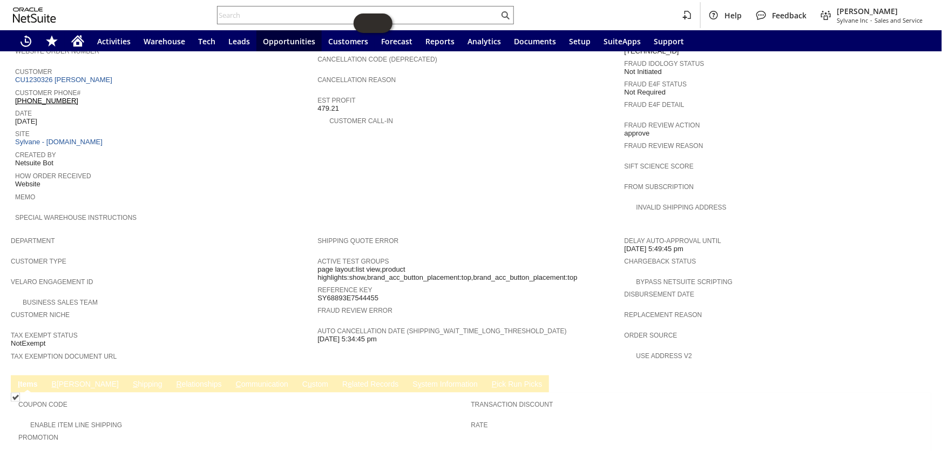
scroll to position [366, 0]
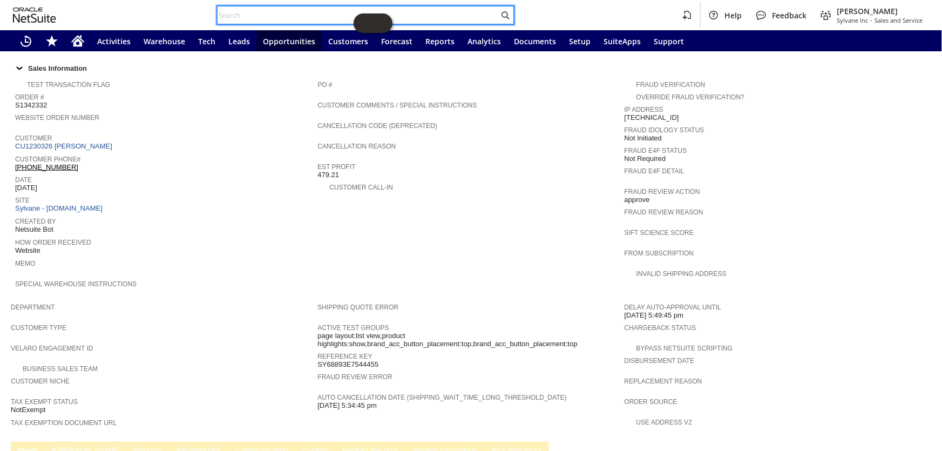
click at [241, 11] on input "text" at bounding box center [358, 15] width 281 height 13
paste input "S1335968,"
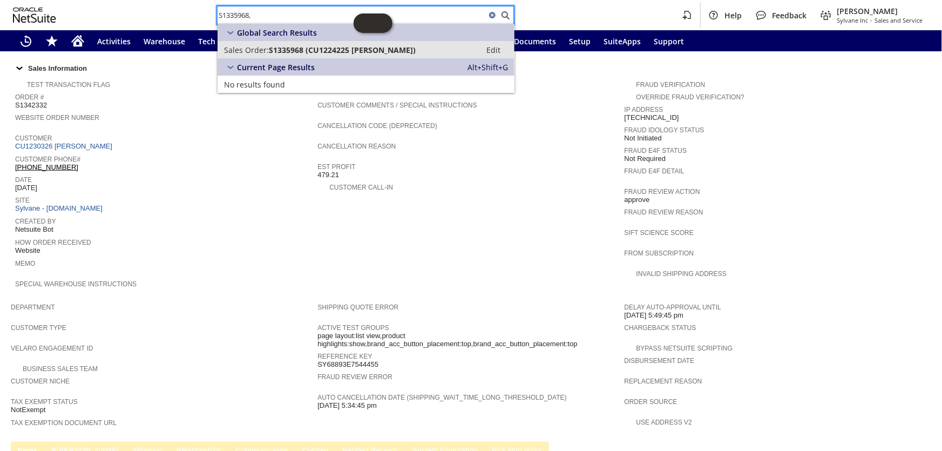
type input "S1335968,"
click at [324, 50] on span "S1335968 (CU1224225 Daniel McCarthy)" at bounding box center [342, 50] width 147 height 10
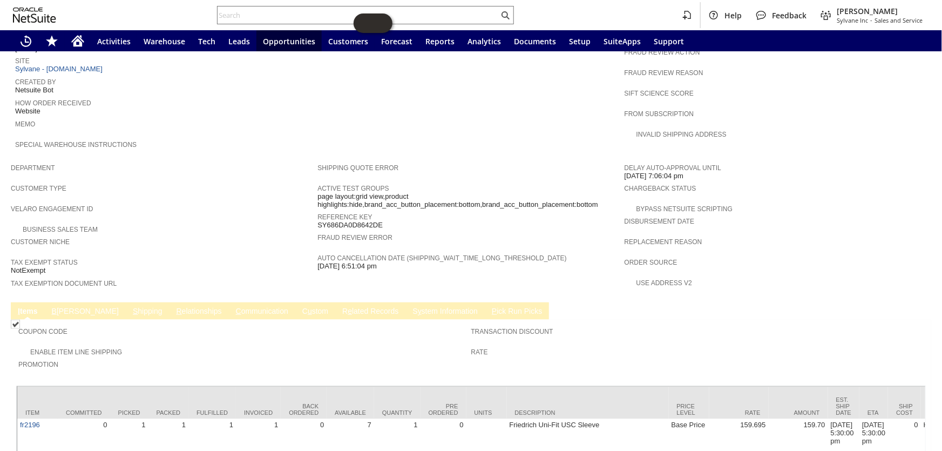
scroll to position [561, 0]
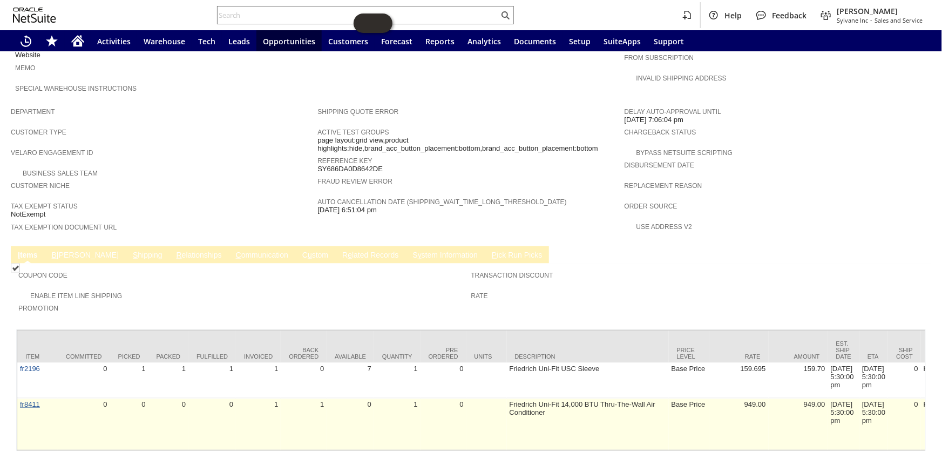
click at [32, 400] on link "fr8411" at bounding box center [30, 404] width 20 height 8
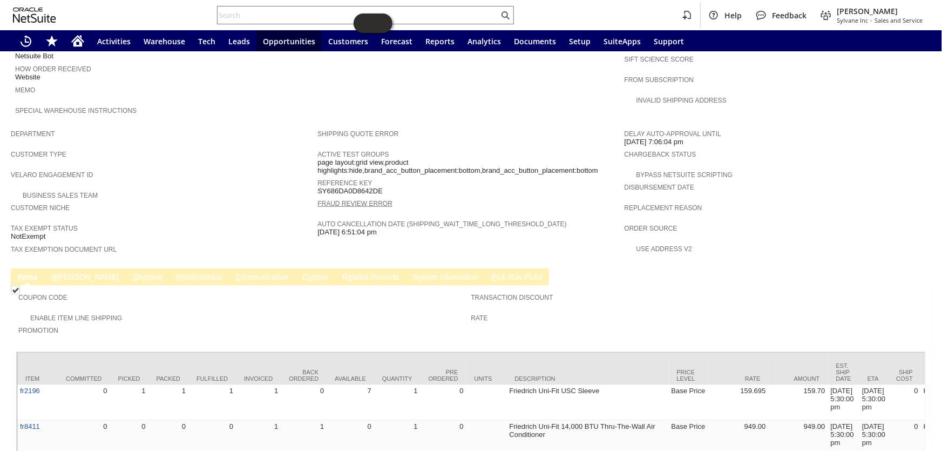
scroll to position [561, 0]
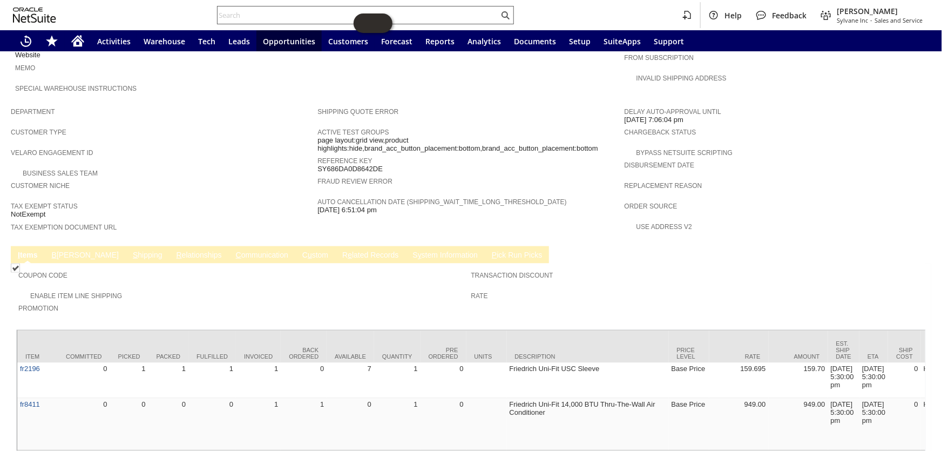
click at [268, 11] on input "text" at bounding box center [358, 15] width 281 height 13
paste input "S1347279"
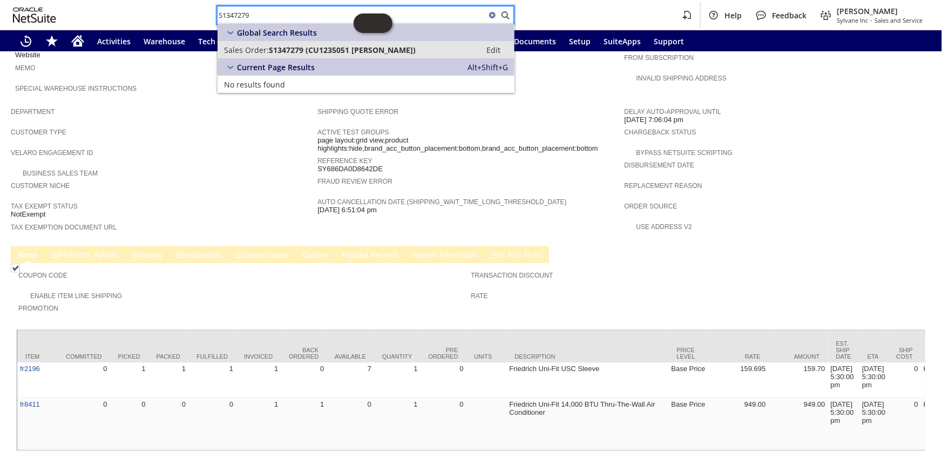
type input "S1347279"
click at [295, 52] on span "S1347279 (CU1235051 Kelsey Simoens)" at bounding box center [342, 50] width 147 height 10
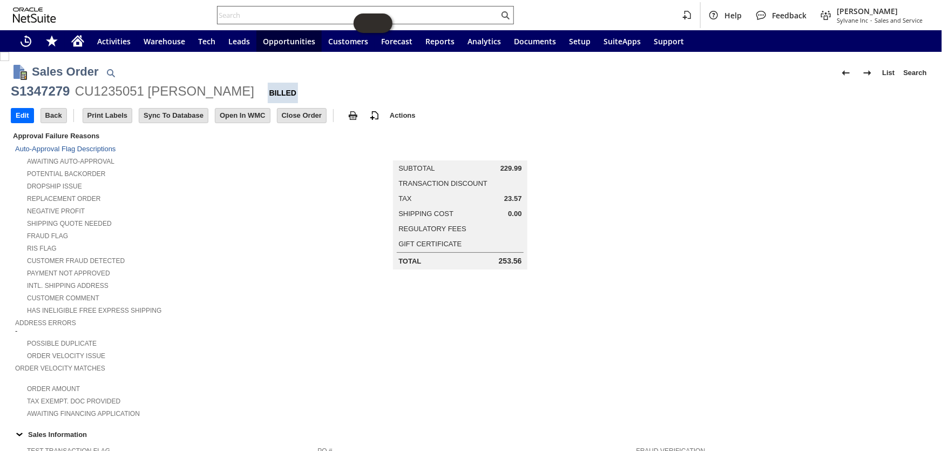
click at [261, 16] on input "text" at bounding box center [358, 15] width 281 height 13
paste input "S1342332"
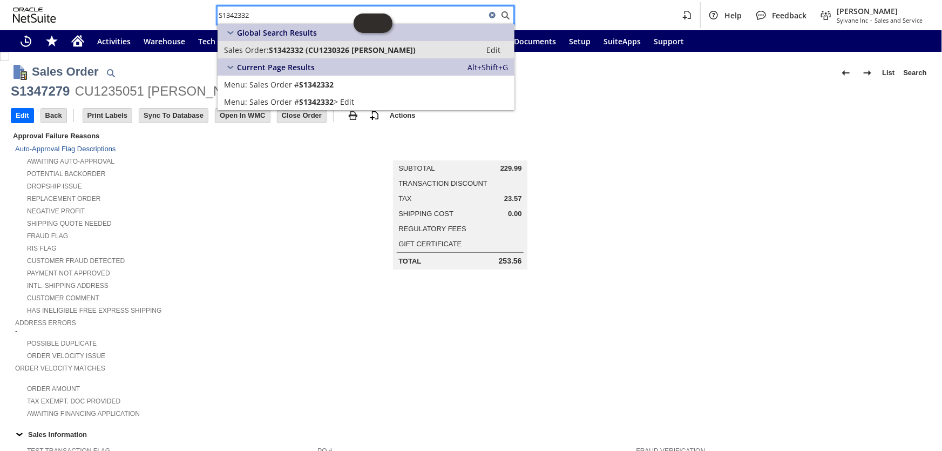
type input "S1342332"
click at [327, 43] on link "Sales Order: S1342332 (CU1230326 Flora Kelleher) Edit" at bounding box center [366, 49] width 297 height 17
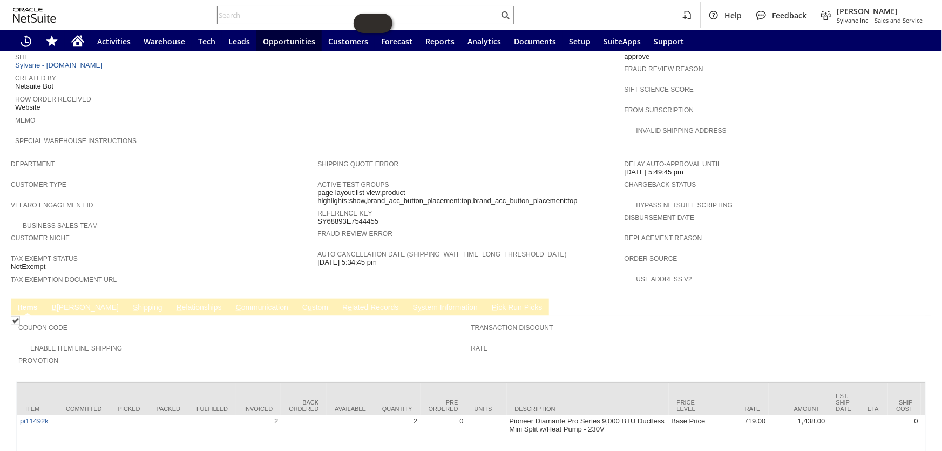
scroll to position [611, 0]
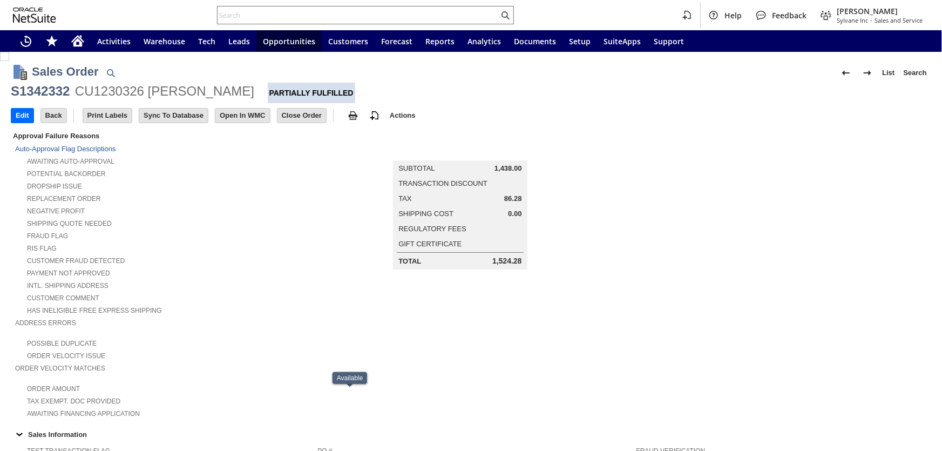
scroll to position [583, 0]
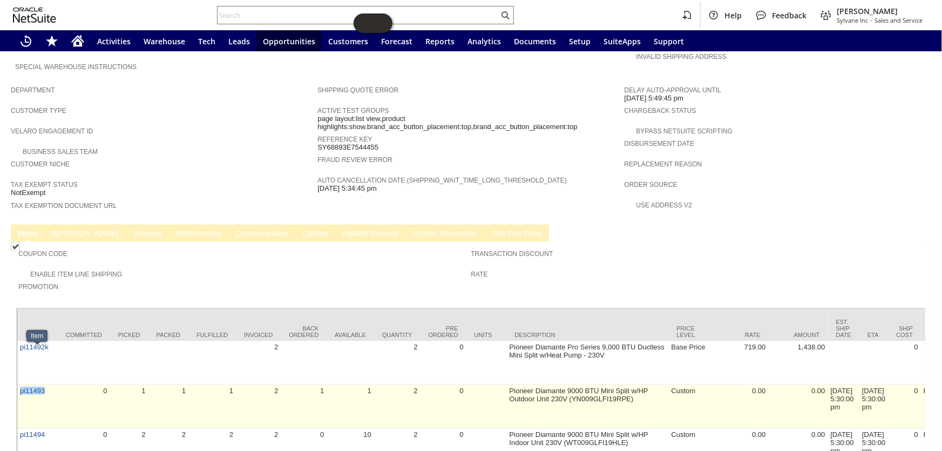
drag, startPoint x: 56, startPoint y: 347, endPoint x: 17, endPoint y: 353, distance: 39.2
click at [17, 385] on td "pi11493" at bounding box center [37, 407] width 40 height 44
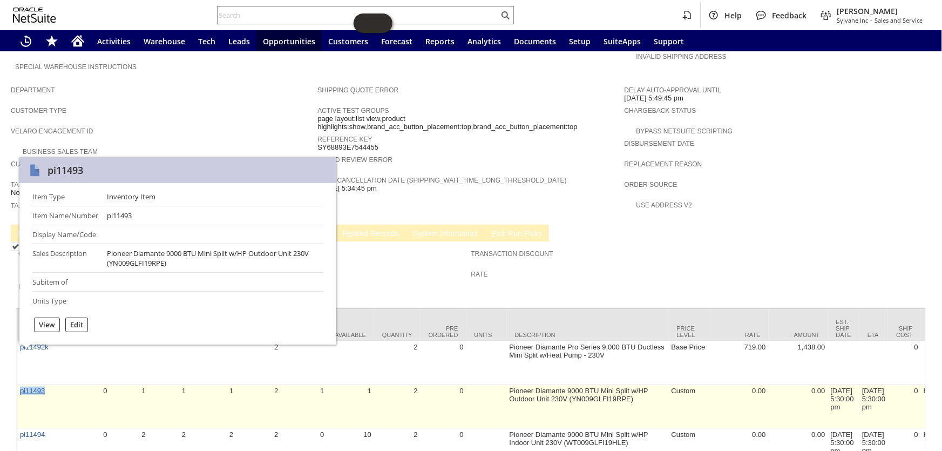
copy link "pi11493"
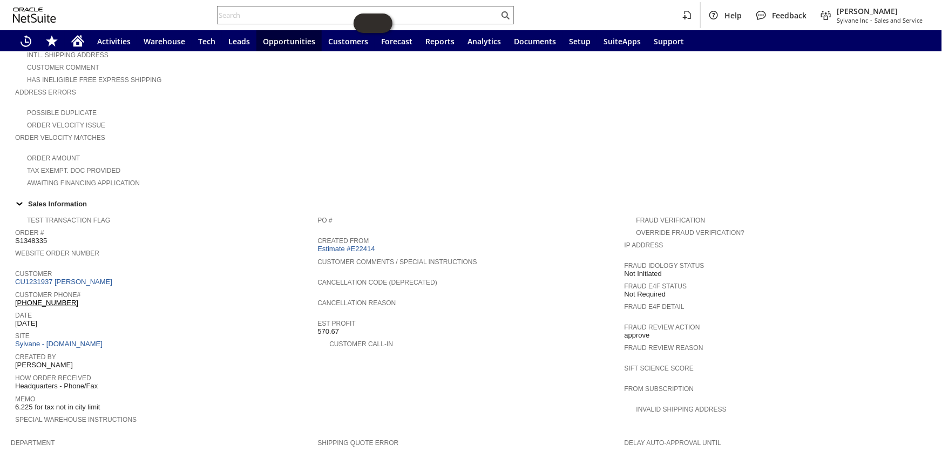
scroll to position [227, 0]
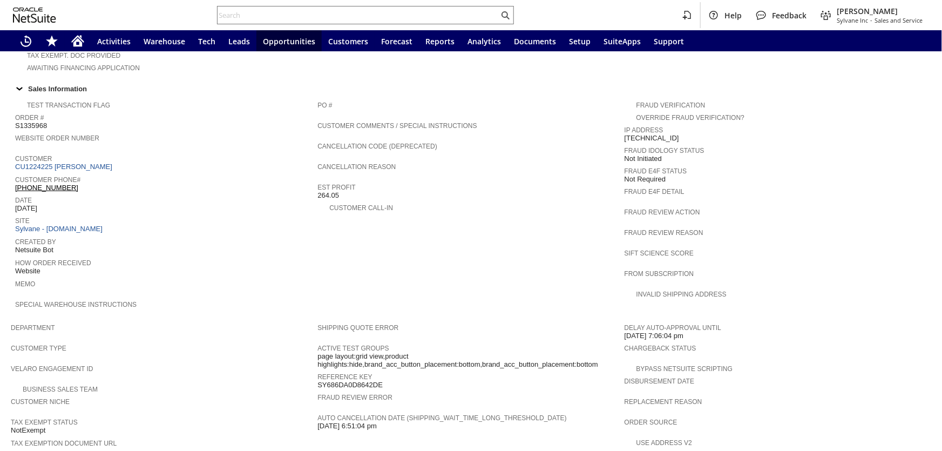
scroll to position [392, 0]
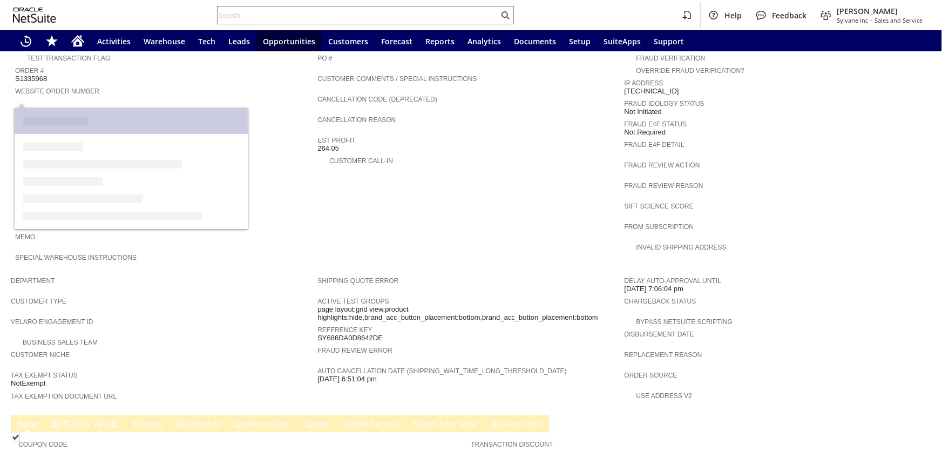
click at [90, 116] on link "CU1224225 [PERSON_NAME]" at bounding box center [65, 120] width 100 height 8
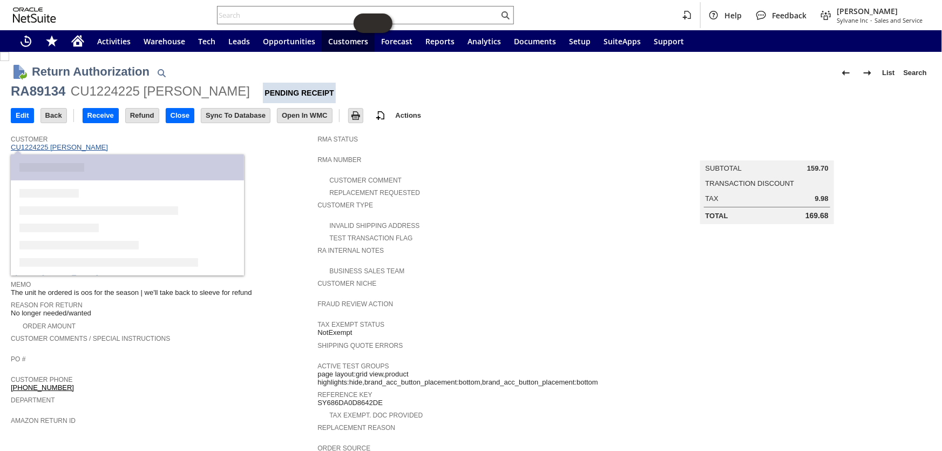
click at [64, 148] on link "CU1224225 [PERSON_NAME]" at bounding box center [61, 147] width 100 height 8
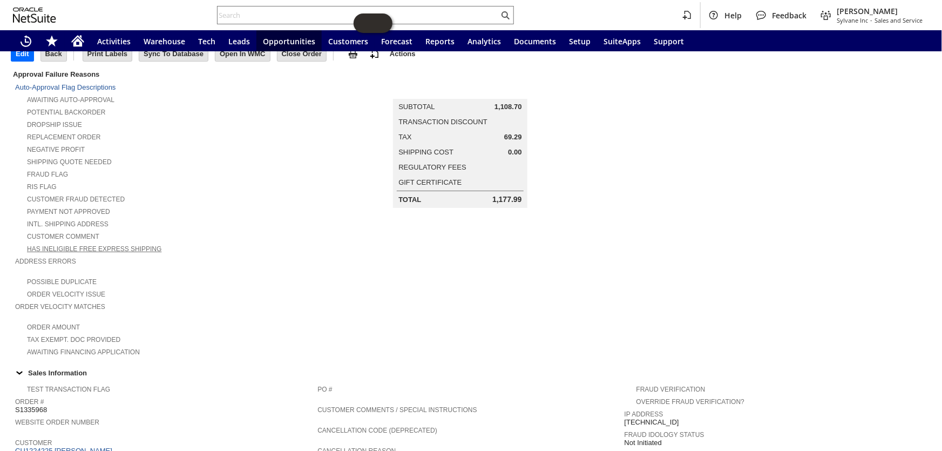
scroll to position [196, 0]
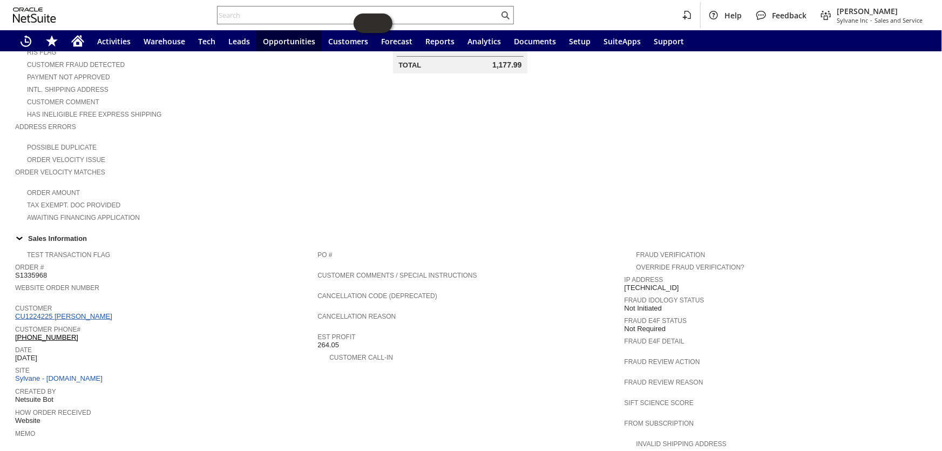
click at [81, 312] on link "CU1224225 [PERSON_NAME]" at bounding box center [65, 316] width 100 height 8
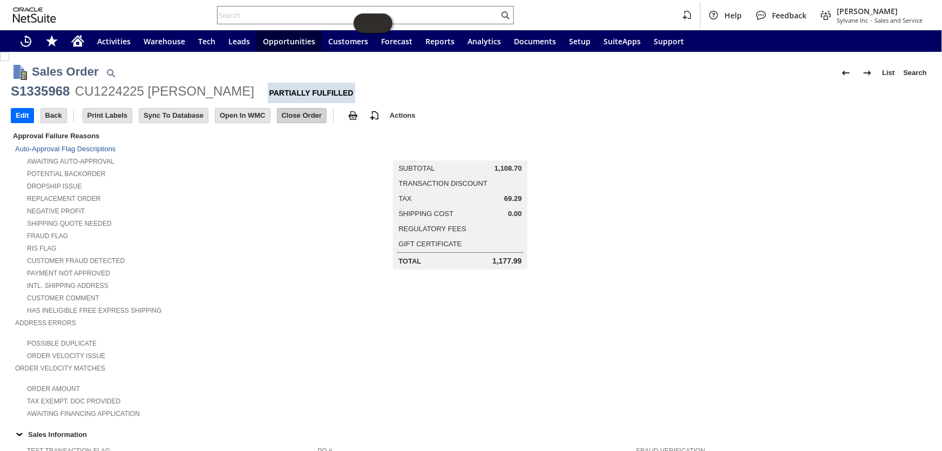
click at [310, 118] on input "Close Order" at bounding box center [301, 116] width 49 height 14
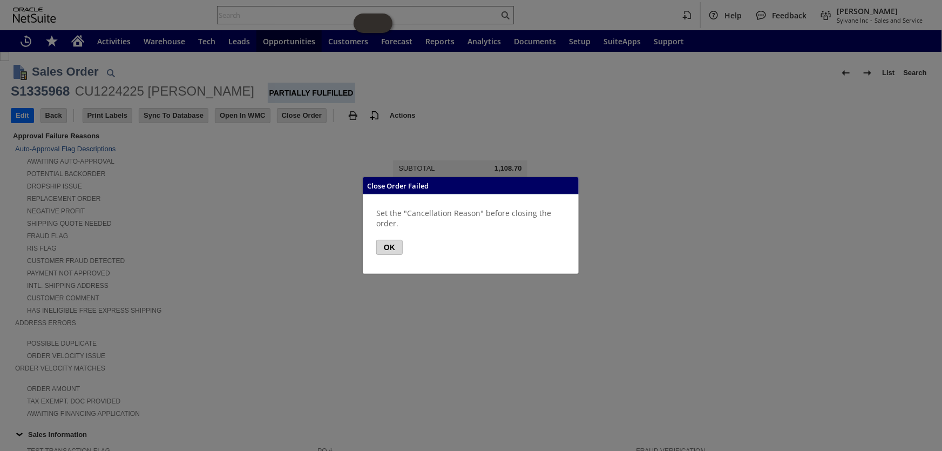
click at [387, 251] on button "OK" at bounding box center [389, 247] width 26 height 15
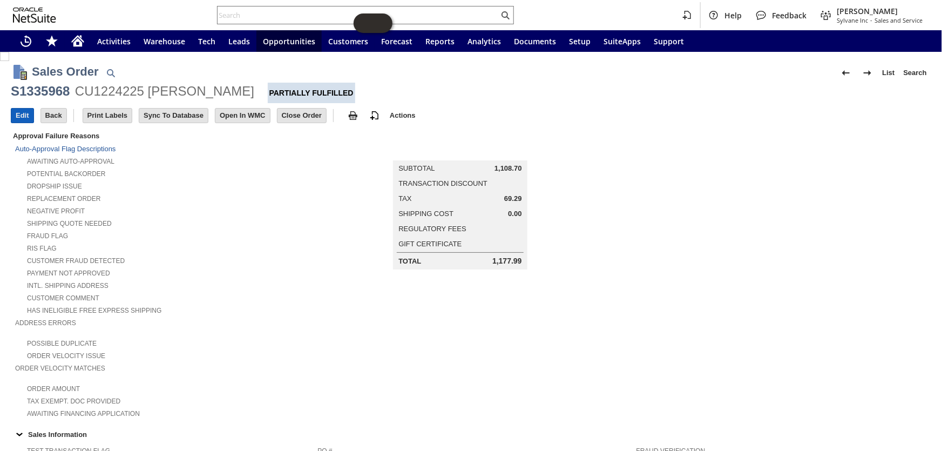
click at [18, 117] on input "Edit" at bounding box center [22, 116] width 22 height 14
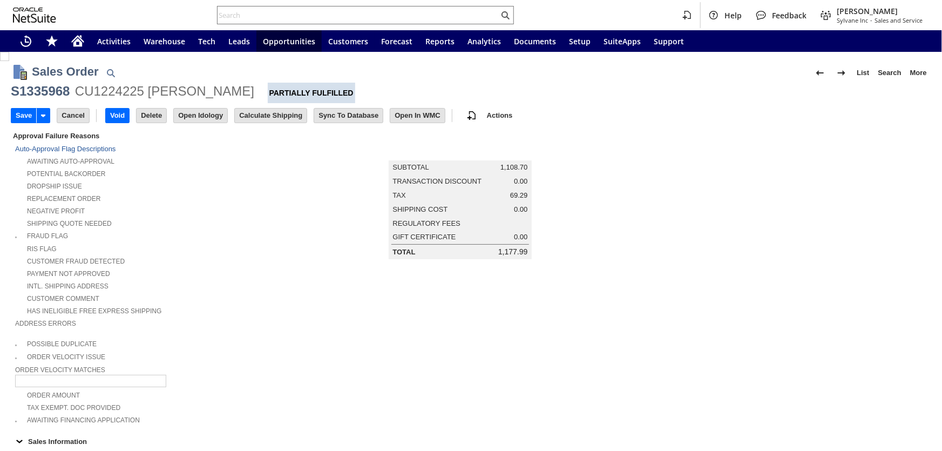
type input "Intelligent Recommendations ⁰"
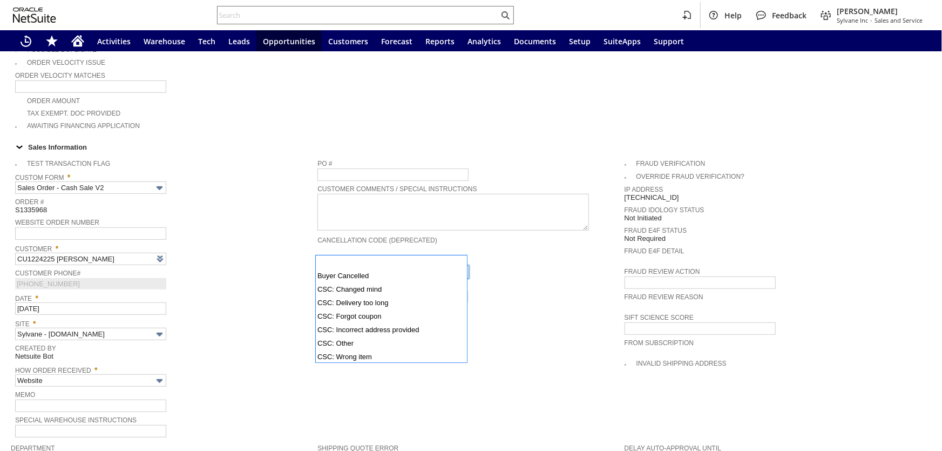
scroll to position [78, 0]
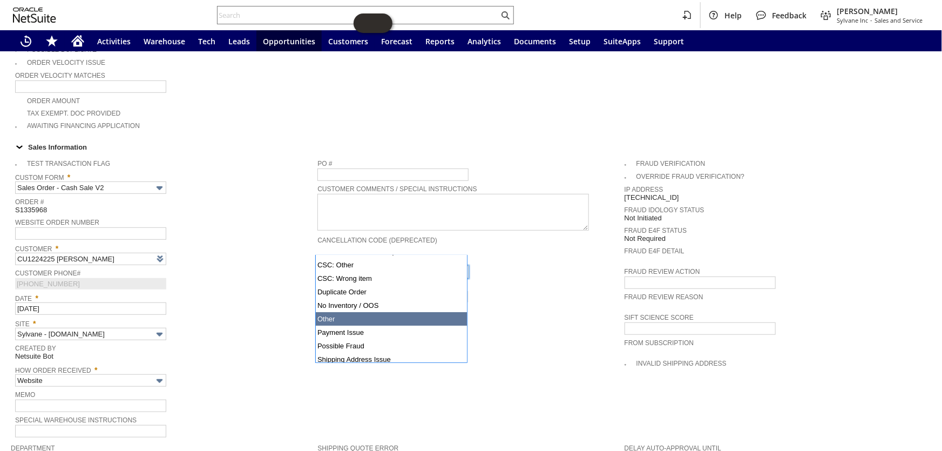
type input "No Inventory / OOS"
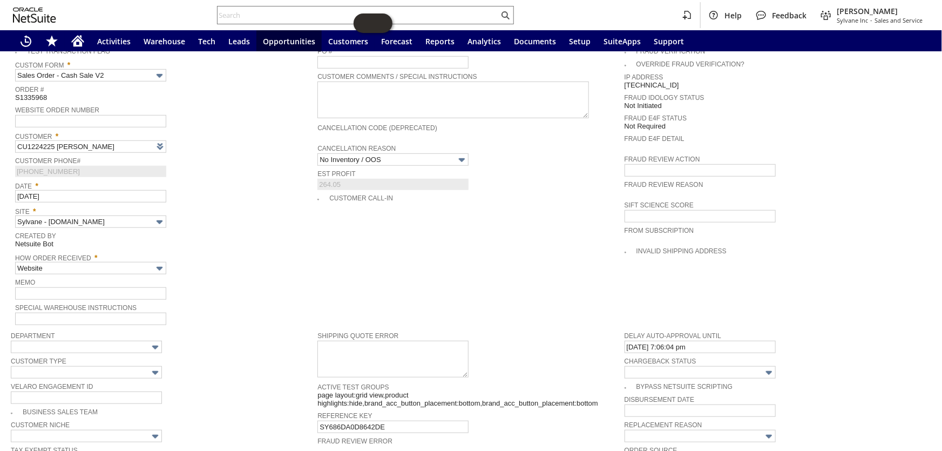
scroll to position [491, 0]
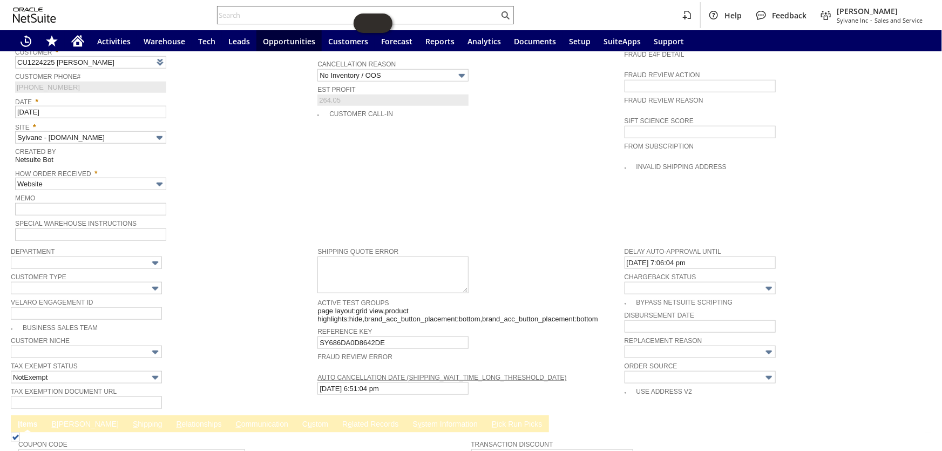
click at [288, 216] on span "Special Warehouse Instructions" at bounding box center [163, 222] width 297 height 12
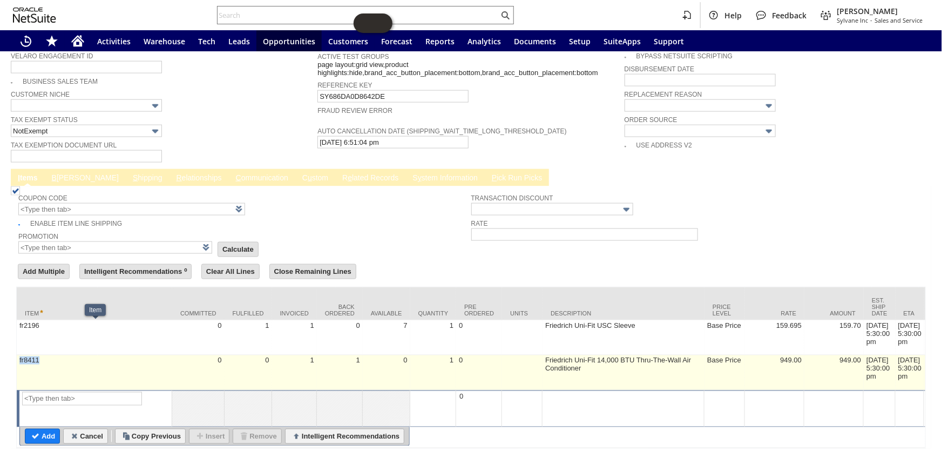
drag, startPoint x: 58, startPoint y: 329, endPoint x: 20, endPoint y: 326, distance: 37.9
click at [20, 355] on td "fr8411" at bounding box center [94, 372] width 155 height 35
type input "fr8411"
type input "OK"
type input "Make Copy"
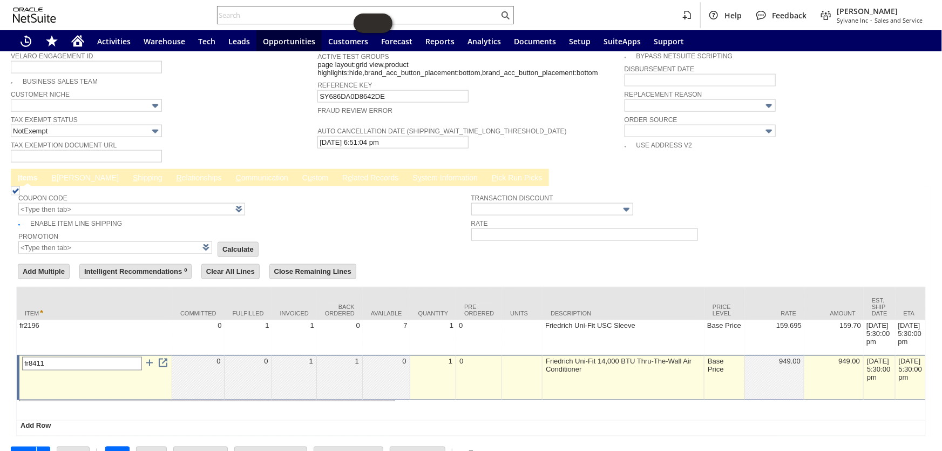
scroll to position [734, 0]
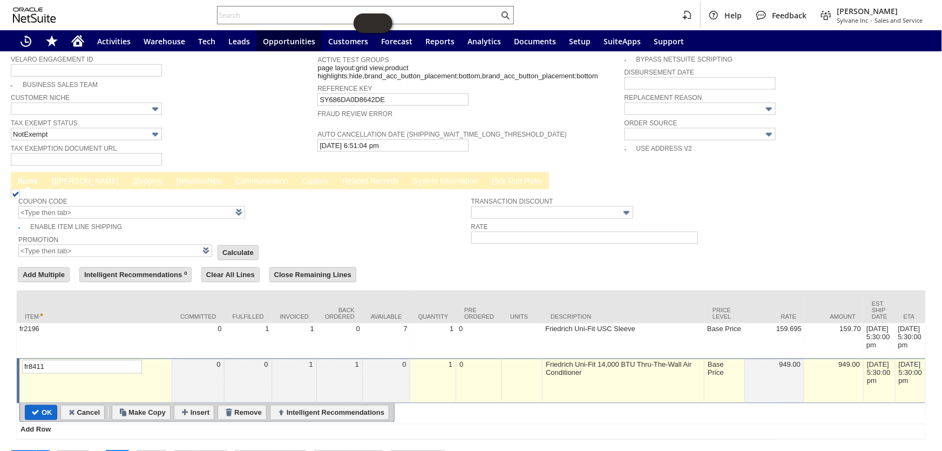
click at [40, 405] on input "OK" at bounding box center [40, 412] width 31 height 14
type input "Add"
type input "Copy Previous"
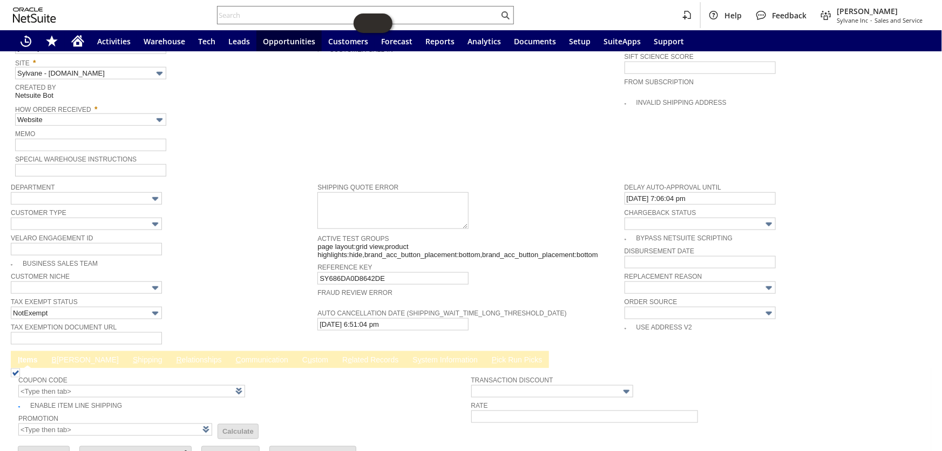
scroll to position [537, 0]
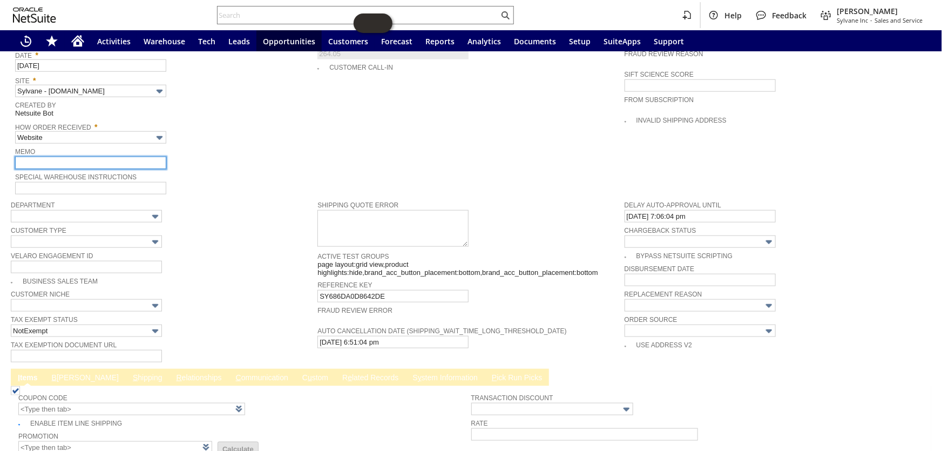
click at [49, 157] on input "text" at bounding box center [90, 163] width 151 height 12
paste input "fr8411"
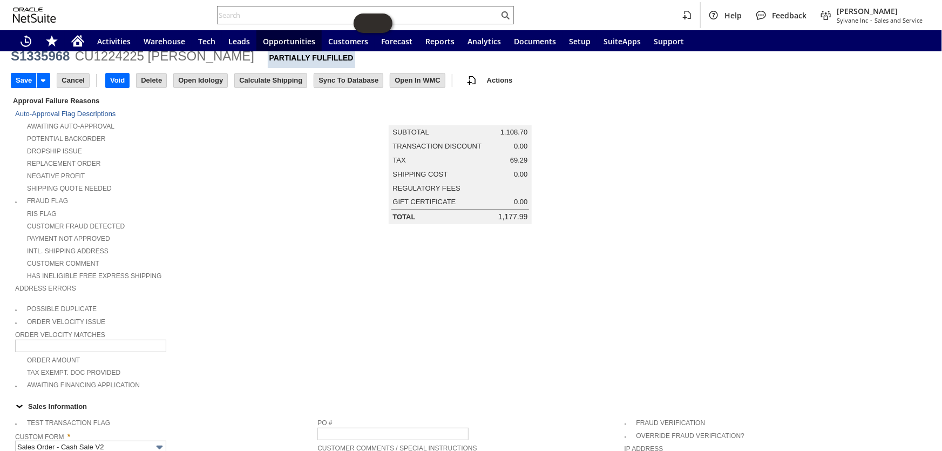
scroll to position [0, 0]
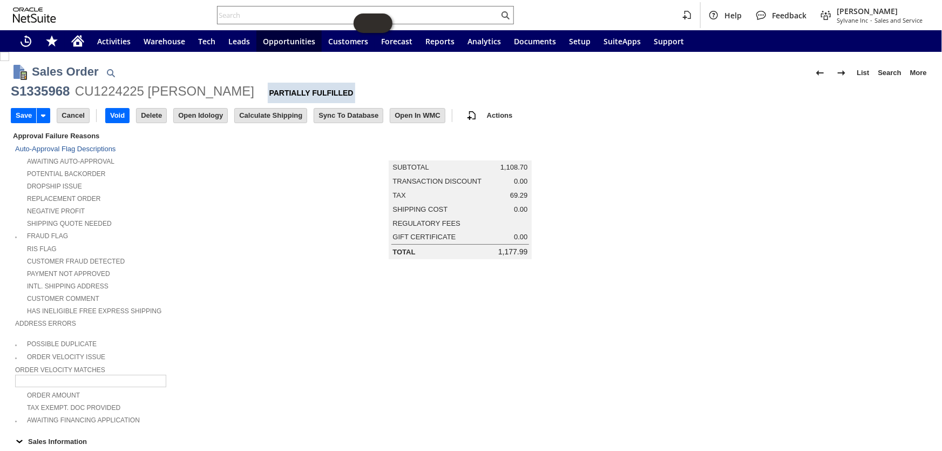
type input "fr8411- out stock never shipped"
click at [25, 113] on input "Save" at bounding box center [23, 116] width 25 height 14
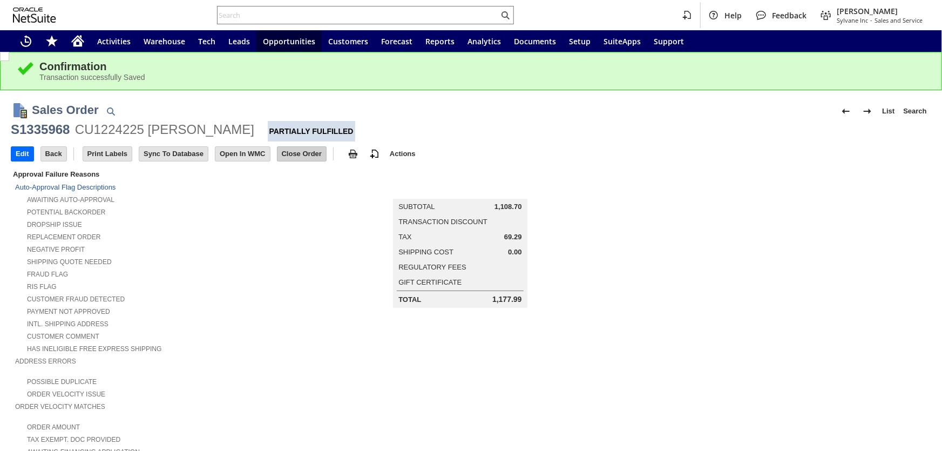
click at [307, 153] on input "Close Order" at bounding box center [301, 154] width 49 height 14
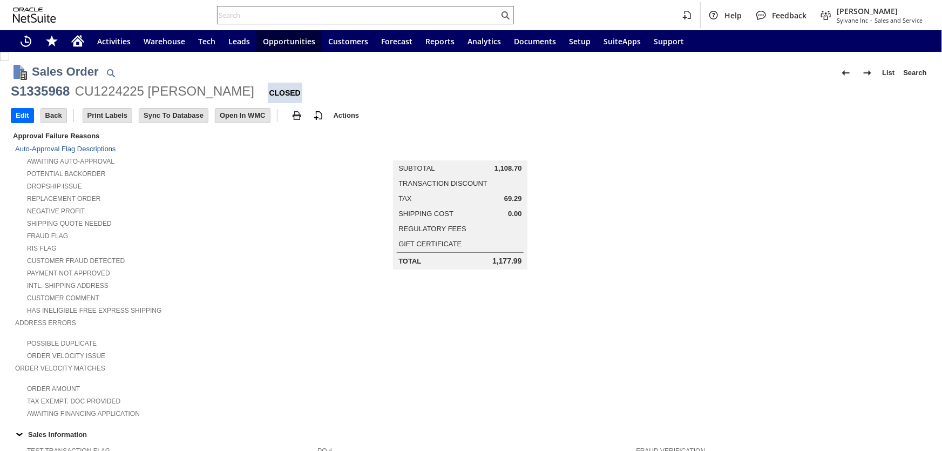
scroll to position [392, 0]
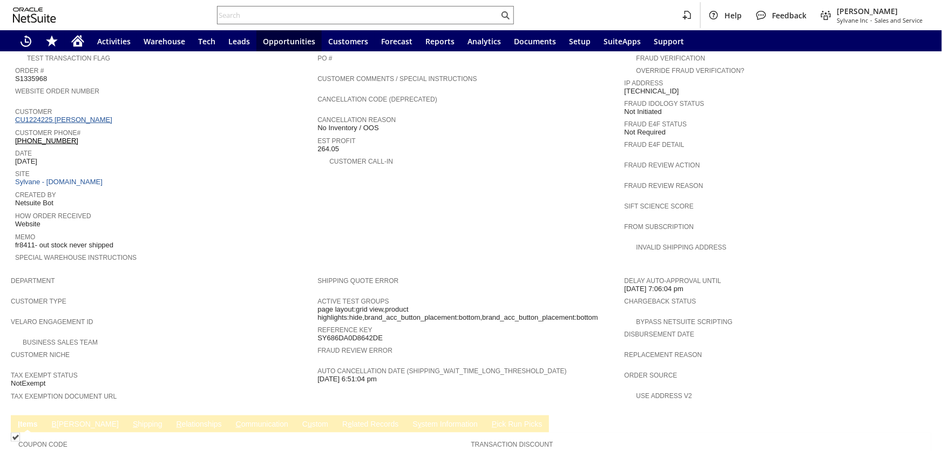
click at [95, 116] on link "CU1224225 Daniel McCarthy" at bounding box center [65, 120] width 100 height 8
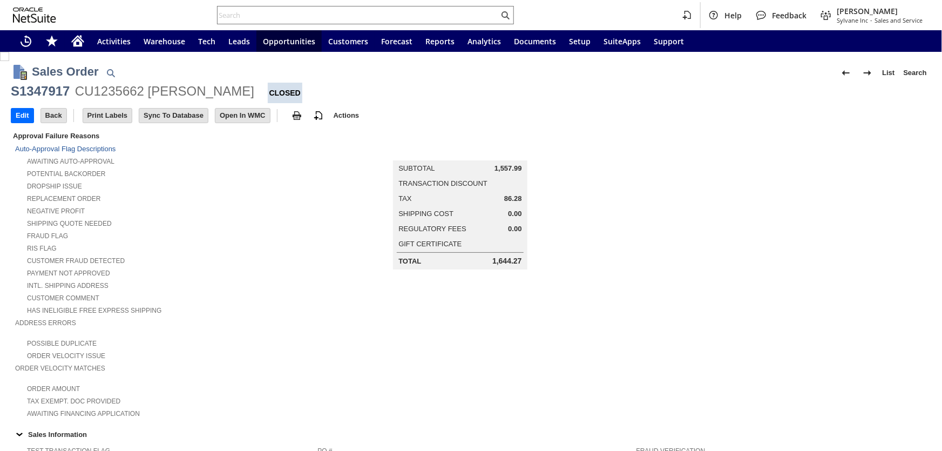
scroll to position [442, 0]
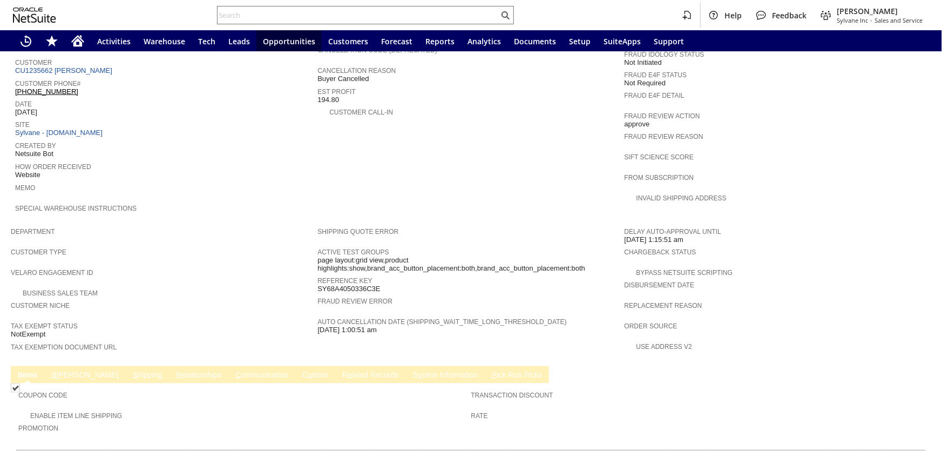
click at [59, 370] on link "B illing" at bounding box center [85, 375] width 72 height 10
click at [60, 370] on link "B illing" at bounding box center [85, 375] width 72 height 10
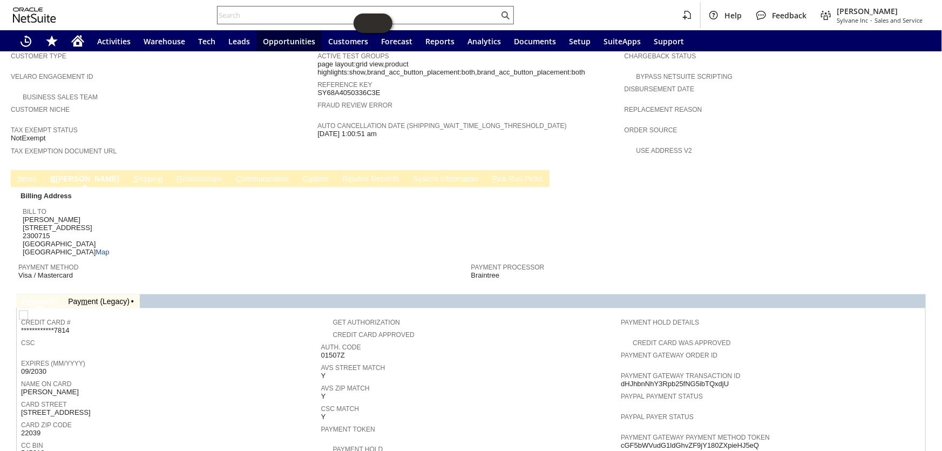
click at [302, 11] on input "text" at bounding box center [358, 15] width 281 height 13
paste input "P218835"
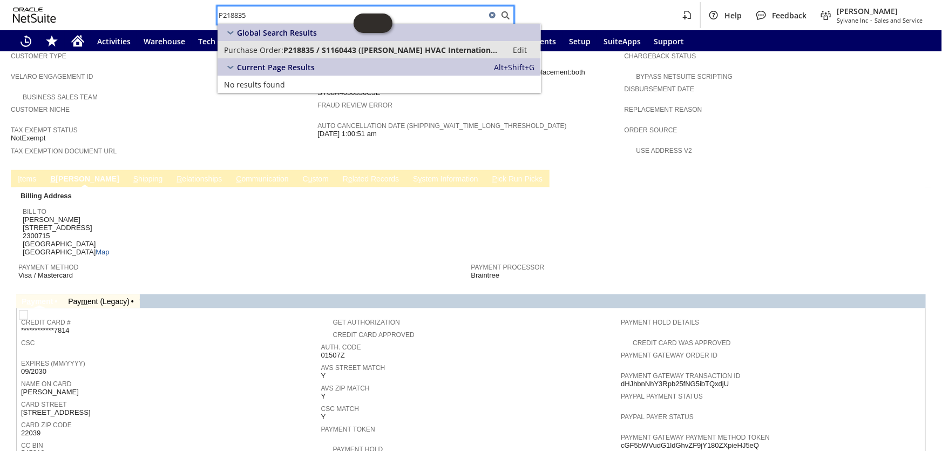
type input "P218835"
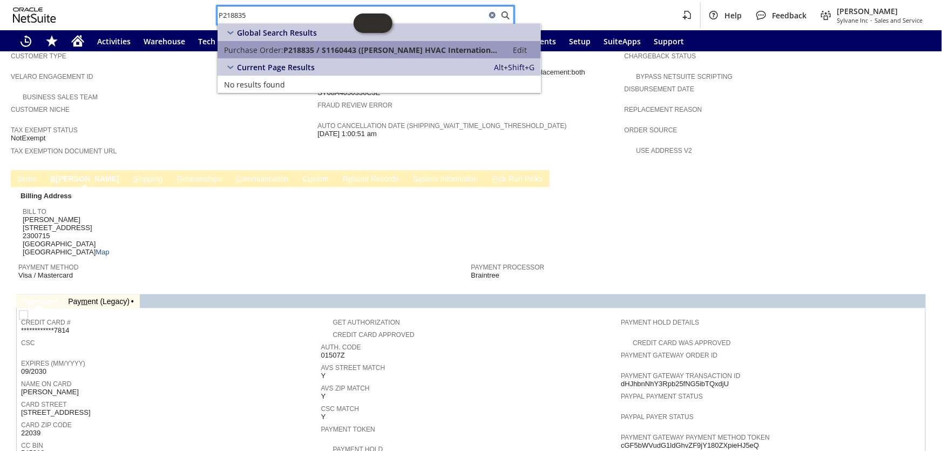
click at [326, 49] on span "P218835 / S1160443 (Parker Davis HVAC International LLC)" at bounding box center [392, 50] width 218 height 10
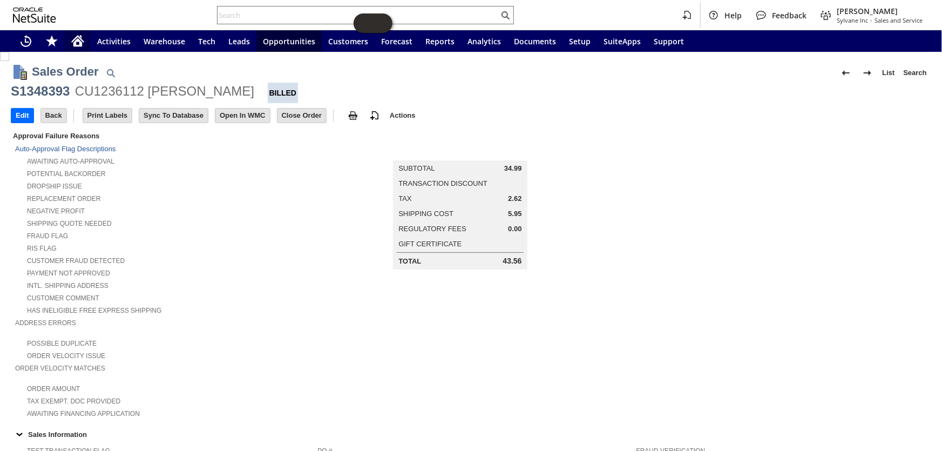
click at [76, 44] on icon "Home" at bounding box center [77, 41] width 13 height 13
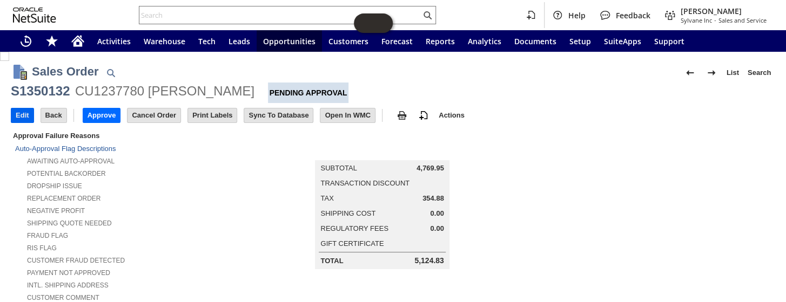
click at [27, 115] on input "Edit" at bounding box center [22, 116] width 22 height 14
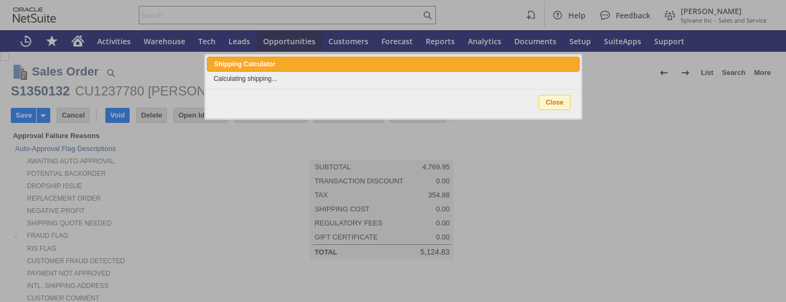
type input "Intelligent Recommendations¹⁰"
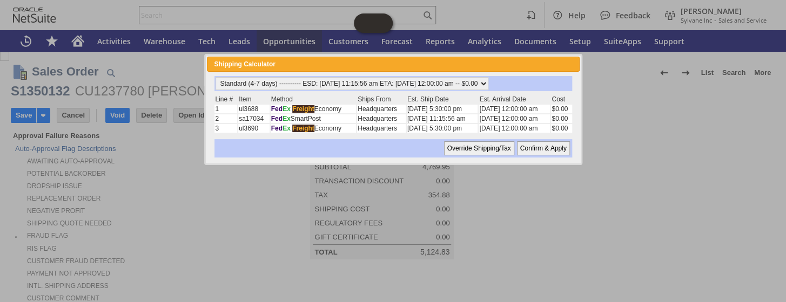
click at [538, 146] on input "Confirm & Apply" at bounding box center [543, 148] width 53 height 14
type input "Add"
type input "Copy Previous"
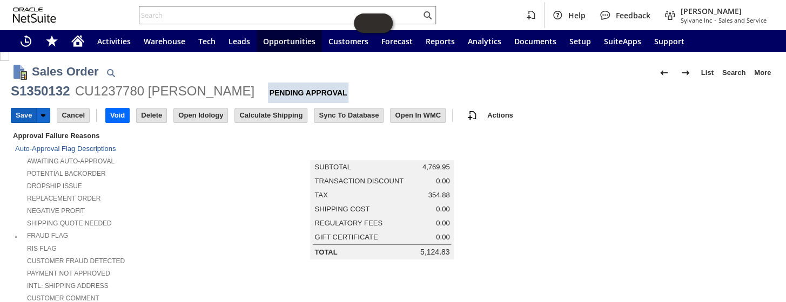
click at [20, 113] on input "Save" at bounding box center [23, 116] width 25 height 14
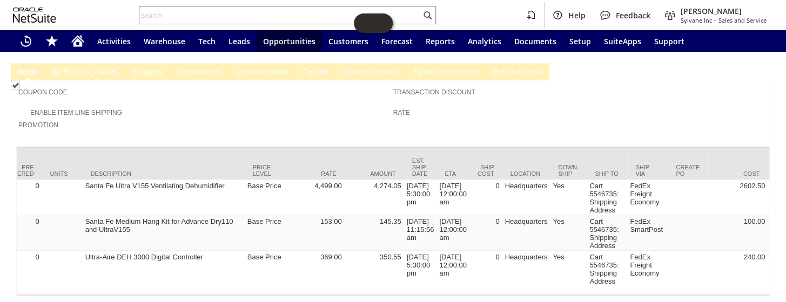
scroll to position [0, 537]
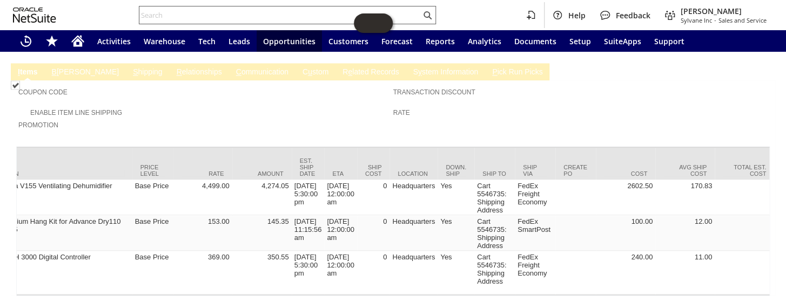
click at [167, 17] on input "text" at bounding box center [279, 15] width 281 height 13
paste input "S1350128"
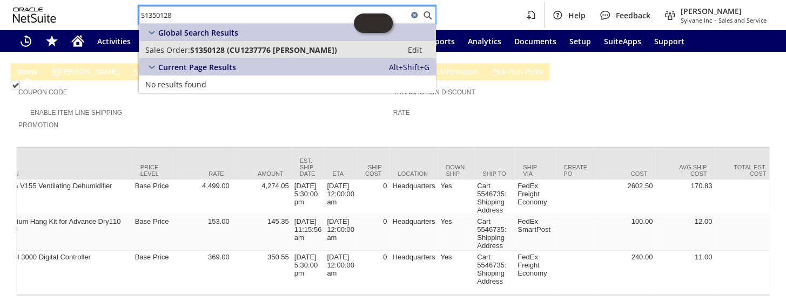
type input "S1350128"
click at [194, 49] on span "S1350128 (CU1237776 Steve Scherping)" at bounding box center [263, 50] width 147 height 10
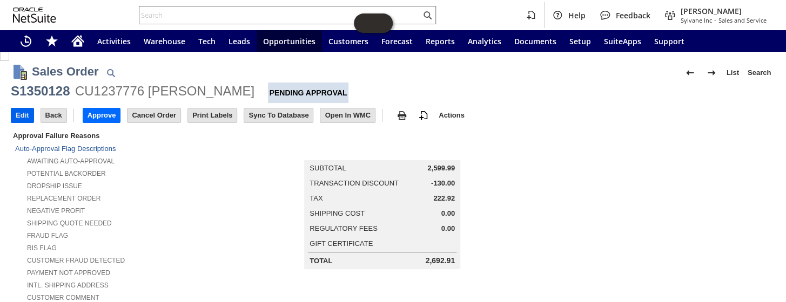
click at [24, 113] on input "Edit" at bounding box center [22, 116] width 22 height 14
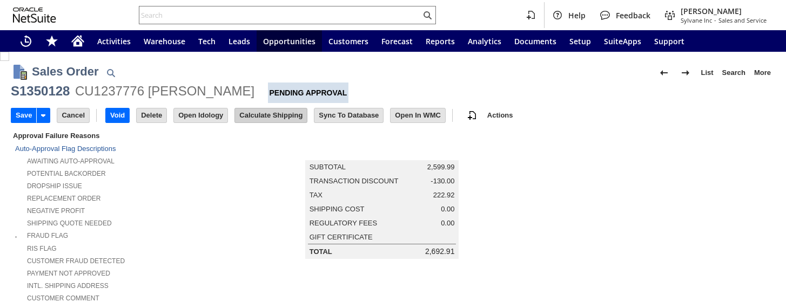
type input "Add"
type input "Copy Previous"
type input "Intelligent Recommendations¹⁰"
click at [276, 112] on input "Calculate Shipping" at bounding box center [271, 116] width 72 height 14
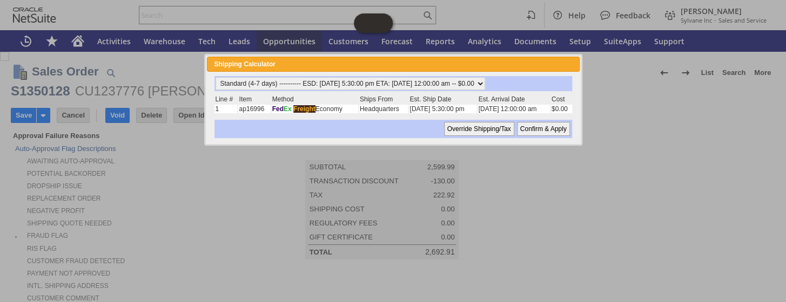
click at [545, 128] on input "Confirm & Apply" at bounding box center [543, 129] width 53 height 14
type input "Promo Code"
type input "-5.0%"
type input "Add"
type input "Copy Previous"
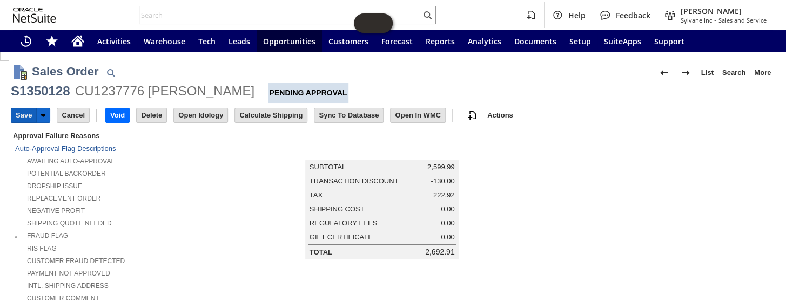
click at [16, 113] on input "Save" at bounding box center [23, 116] width 25 height 14
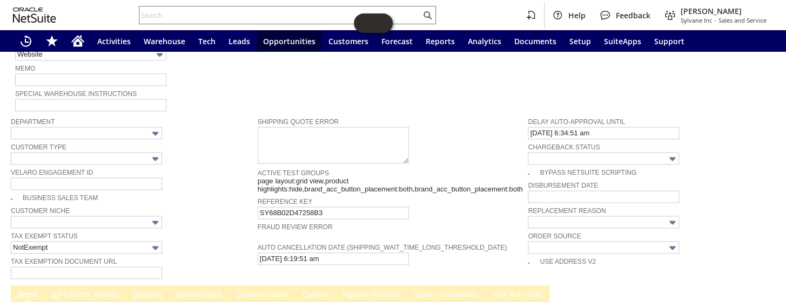
scroll to position [785, 0]
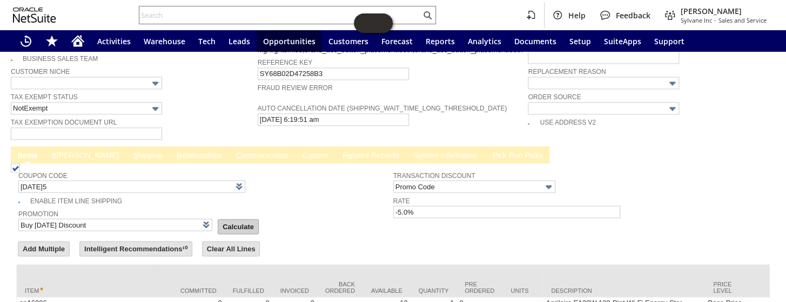
click at [228, 220] on input "Calculate" at bounding box center [238, 227] width 40 height 14
type input "Promo Code"
type input "-5.0%"
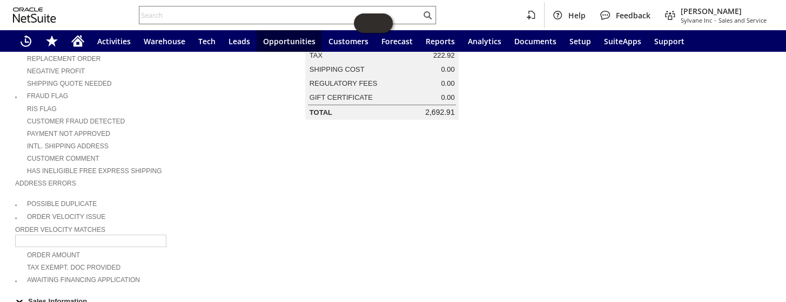
scroll to position [0, 0]
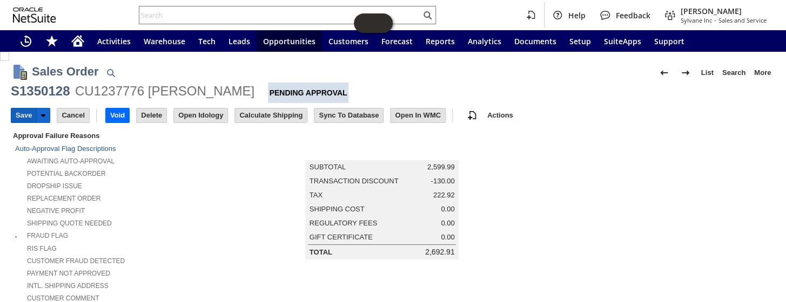
click at [18, 114] on input "Save" at bounding box center [23, 116] width 25 height 14
click at [76, 37] on icon "Home" at bounding box center [78, 39] width 12 height 7
type input "Intelligent Recommendations¹⁰"
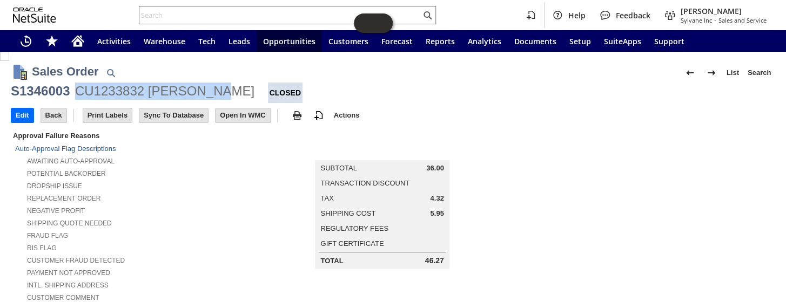
drag, startPoint x: 164, startPoint y: 87, endPoint x: 77, endPoint y: 91, distance: 86.5
click at [77, 91] on div "S1346003 CU1233832 [PERSON_NAME] Closed" at bounding box center [393, 93] width 764 height 21
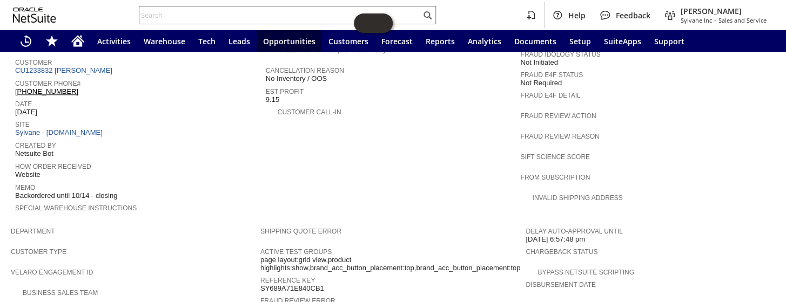
scroll to position [588, 0]
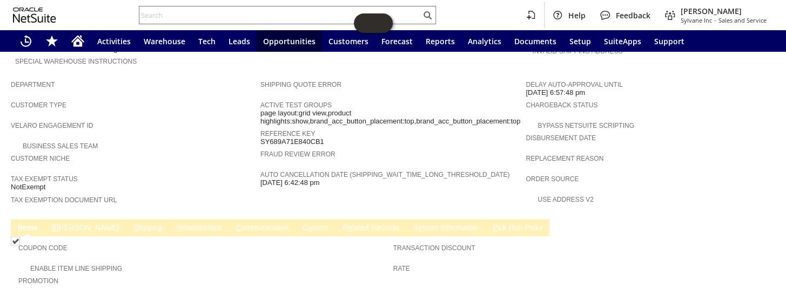
click at [233, 224] on link "C ommunication" at bounding box center [262, 229] width 58 height 10
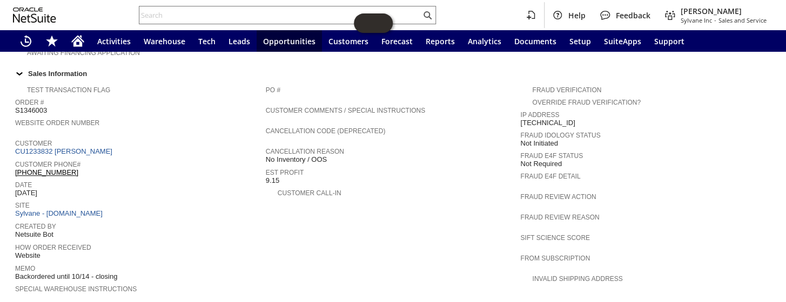
scroll to position [343, 0]
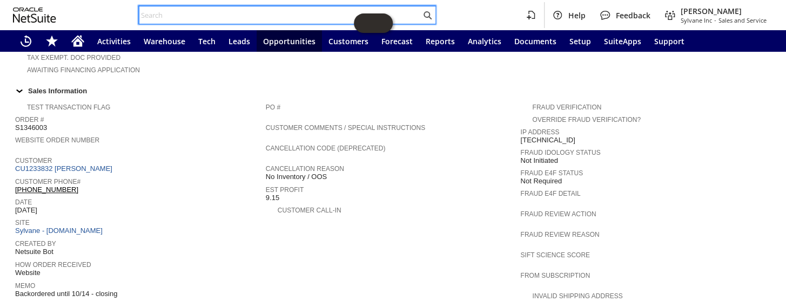
click at [195, 14] on input "text" at bounding box center [279, 15] width 281 height 13
paste input "P218695"
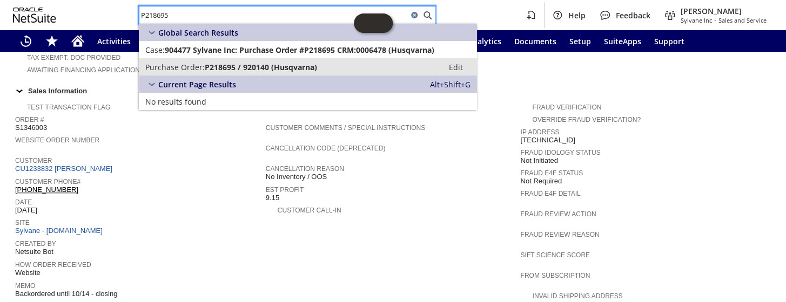
type input "P218695"
click at [205, 63] on span "P218695 / 920140 (Husqvarna)" at bounding box center [261, 67] width 112 height 10
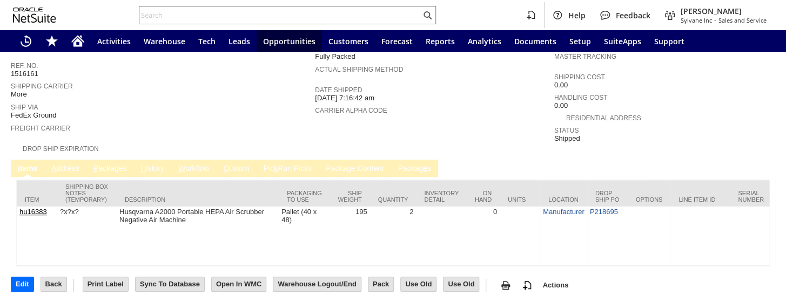
click at [114, 164] on link "P ackages" at bounding box center [110, 169] width 39 height 10
click at [123, 164] on link "P ackages" at bounding box center [110, 169] width 39 height 10
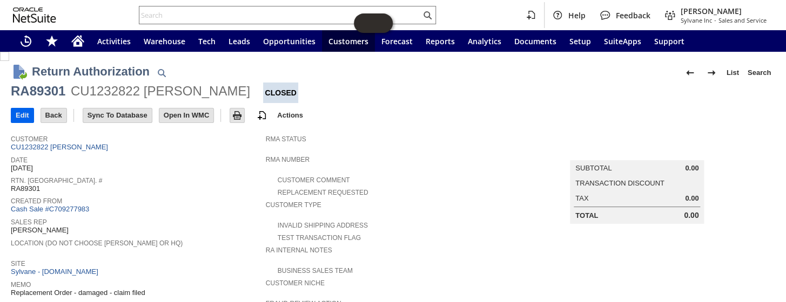
click at [23, 115] on input "Edit" at bounding box center [22, 116] width 22 height 14
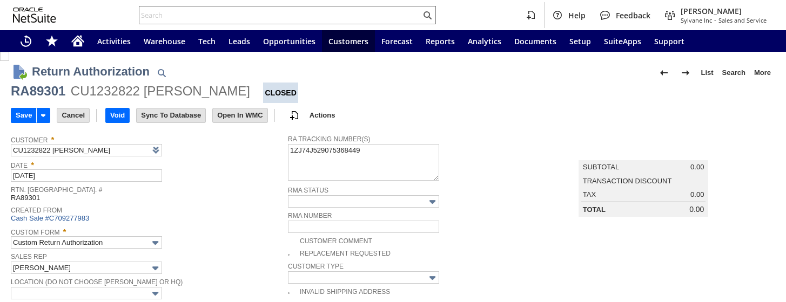
type input "Add"
type input "Copy Previous"
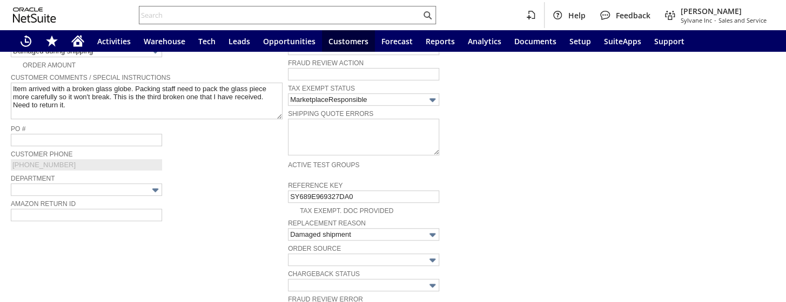
scroll to position [672, 0]
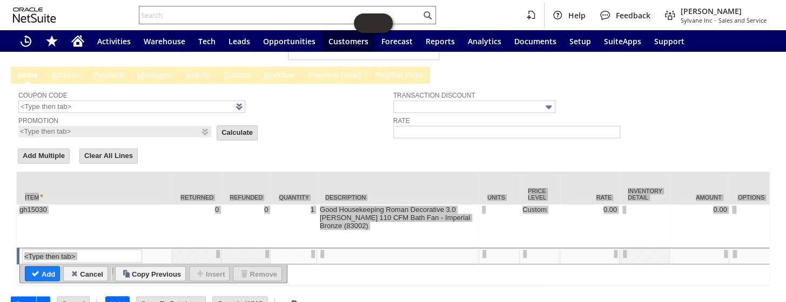
drag, startPoint x: 206, startPoint y: 263, endPoint x: 288, endPoint y: 259, distance: 82.2
click at [179, 147] on form "Add Multiple Clear All Lines Line Items All Item * Returned Refunded Quantity D…" at bounding box center [392, 216] width 753 height 139
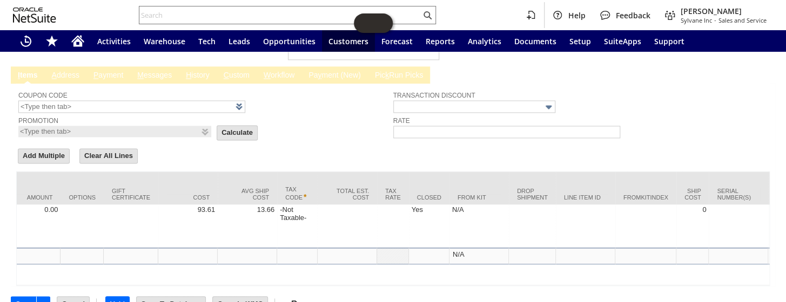
scroll to position [0, 672]
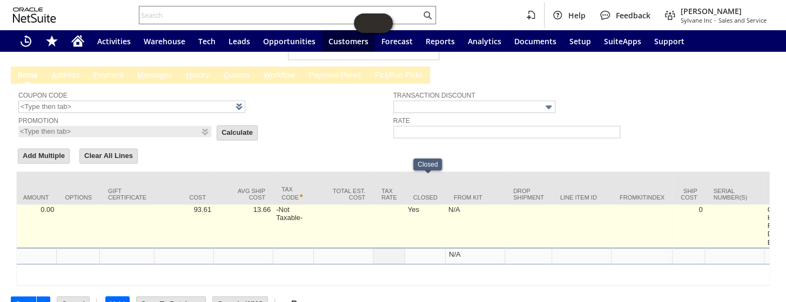
click at [420, 205] on td "Yes" at bounding box center [425, 226] width 40 height 43
checkbox input "true"
type input "gh15030"
type input "OK"
type input "Make Copy"
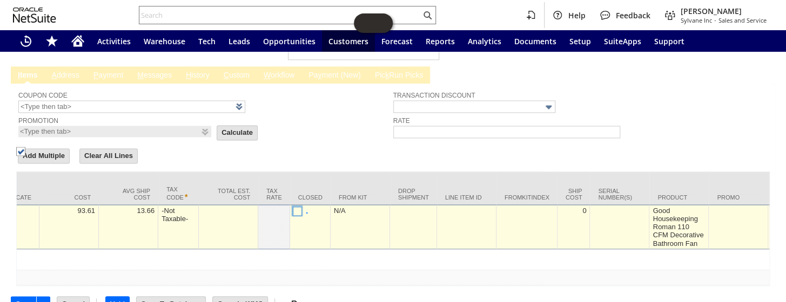
click at [25, 156] on img at bounding box center [20, 151] width 9 height 9
checkbox input "false"
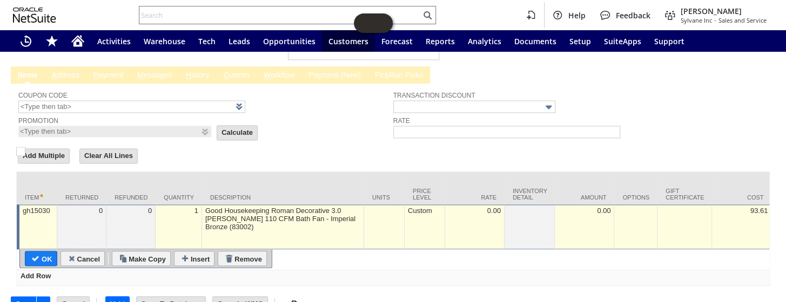
drag, startPoint x: 50, startPoint y: 225, endPoint x: 70, endPoint y: 224, distance: 20.0
click at [51, 252] on input "OK" at bounding box center [40, 259] width 31 height 14
type input "Add"
type input "Copy Previous"
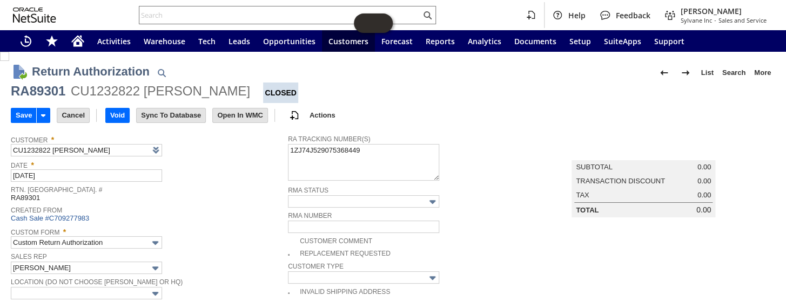
drag, startPoint x: 21, startPoint y: 114, endPoint x: 2, endPoint y: 121, distance: 20.2
click at [21, 115] on input "Save" at bounding box center [23, 116] width 25 height 14
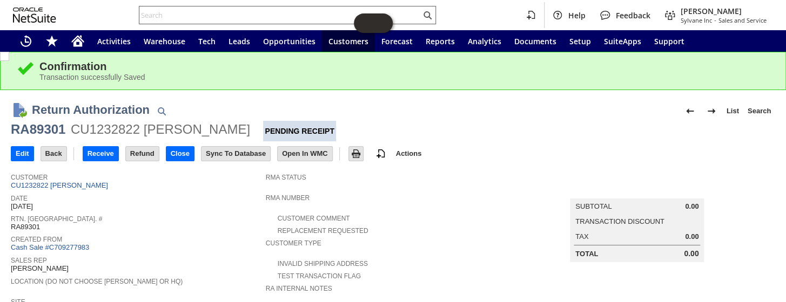
click at [208, 16] on input "text" at bounding box center [279, 15] width 281 height 13
paste input "RA88581"
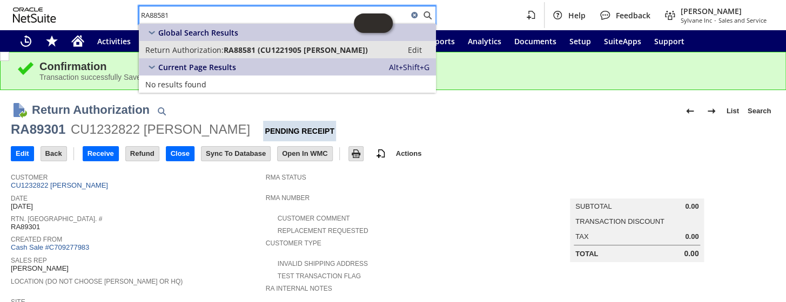
type input "RA88581"
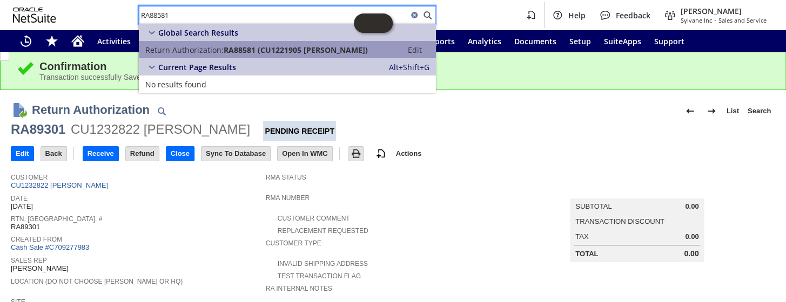
click at [213, 54] on span "Return Authorization:" at bounding box center [184, 50] width 78 height 10
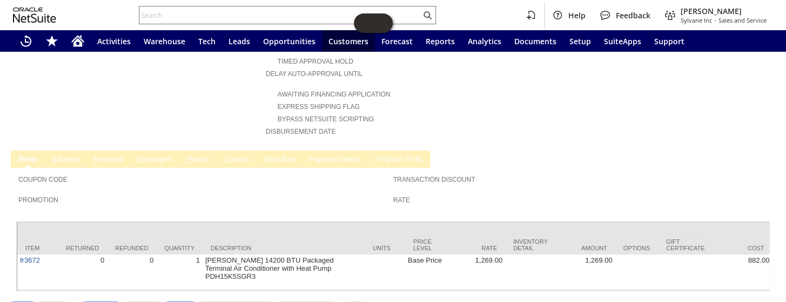
scroll to position [466, 0]
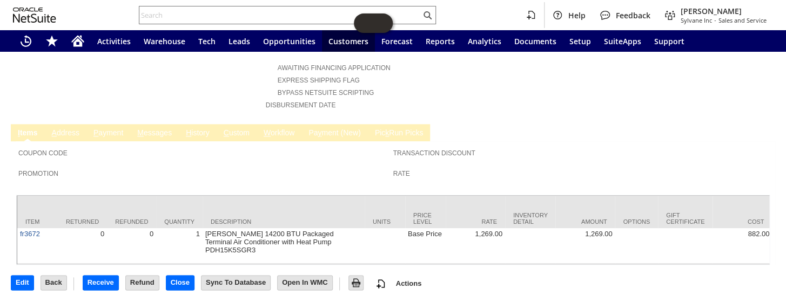
click at [187, 128] on span "H" at bounding box center [188, 132] width 5 height 9
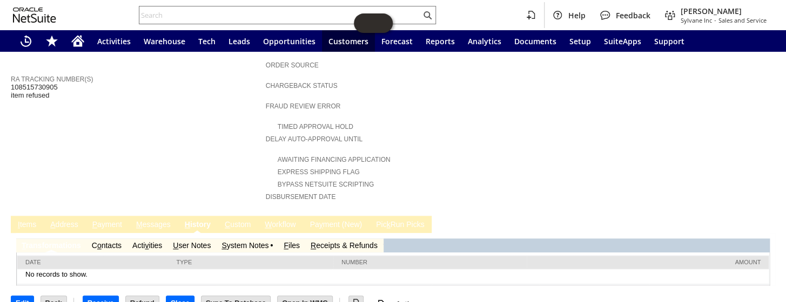
scroll to position [0, 0]
click at [264, 241] on link "S ystem Notes" at bounding box center [244, 245] width 47 height 9
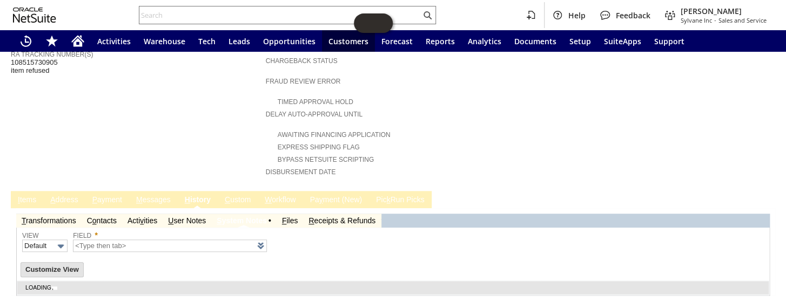
scroll to position [410, 0]
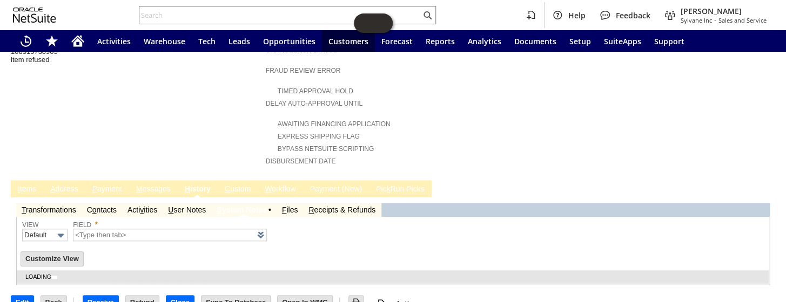
type input "1 to 25 of 79"
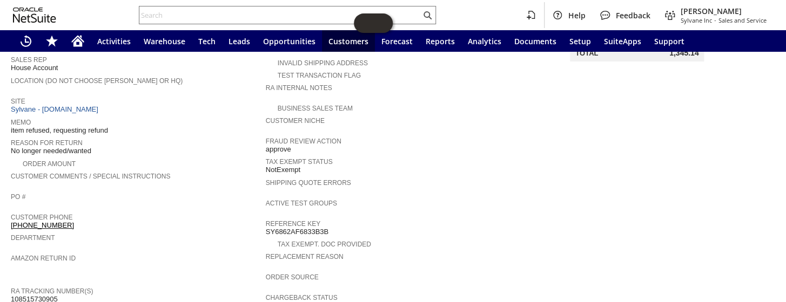
scroll to position [52, 0]
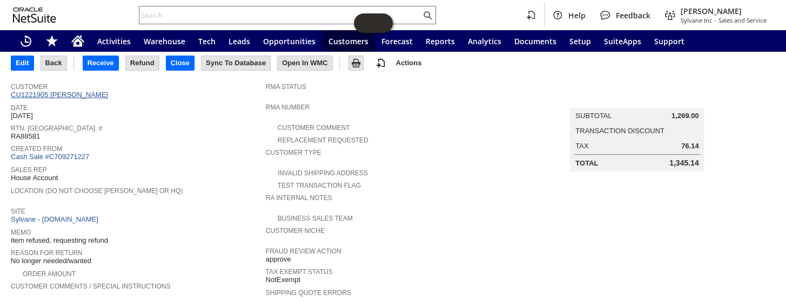
click at [77, 91] on link "CU1221905 [PERSON_NAME]" at bounding box center [61, 95] width 100 height 8
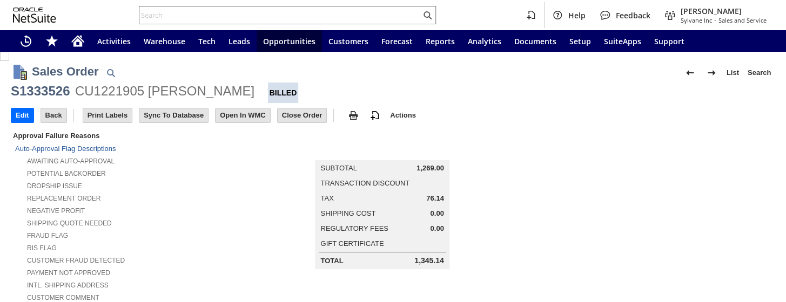
scroll to position [683, 0]
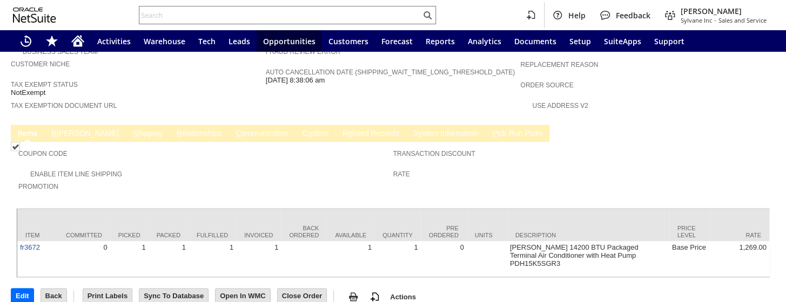
click at [62, 129] on link "B illing" at bounding box center [85, 134] width 72 height 10
click at [67, 129] on link "B illing" at bounding box center [85, 134] width 72 height 10
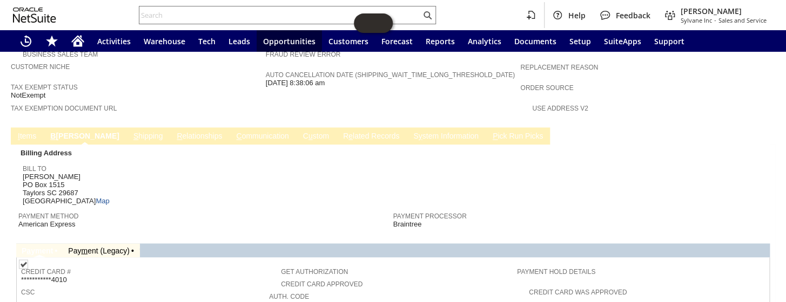
scroll to position [634, 0]
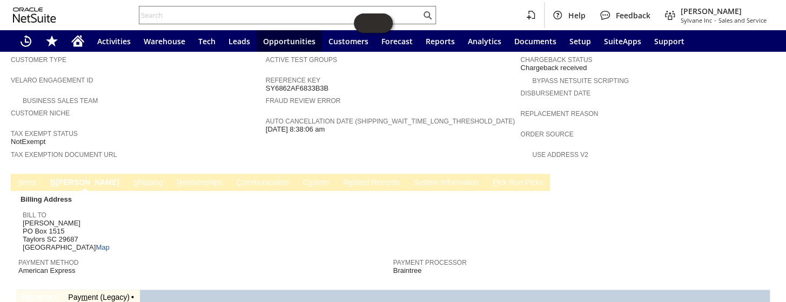
click at [131, 178] on link "S hipping" at bounding box center [148, 183] width 35 height 10
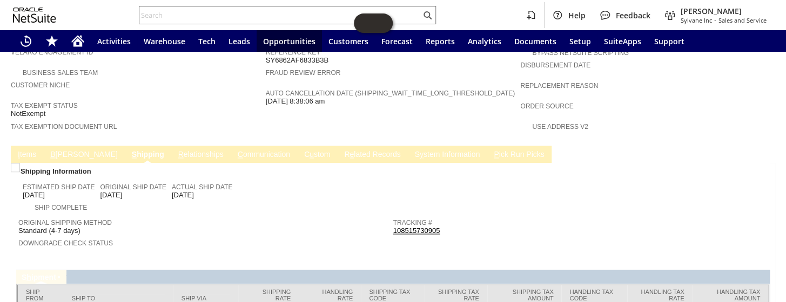
scroll to position [686, 0]
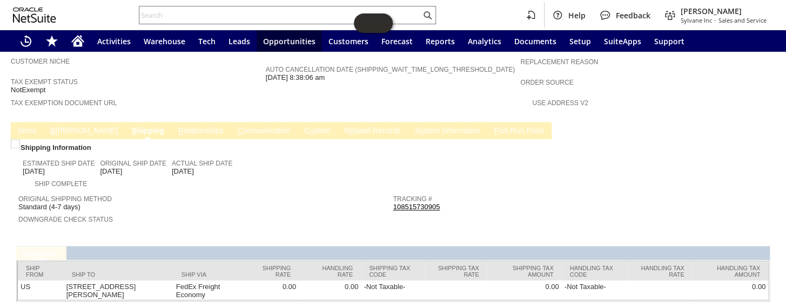
click at [434, 203] on link "108515730905" at bounding box center [416, 207] width 47 height 8
drag, startPoint x: 441, startPoint y: 171, endPoint x: 390, endPoint y: 170, distance: 51.3
click at [393, 192] on div "Tracking # 108515730905" at bounding box center [577, 201] width 369 height 19
copy link "108515730905"
click at [65, 126] on link "B illing" at bounding box center [84, 131] width 72 height 10
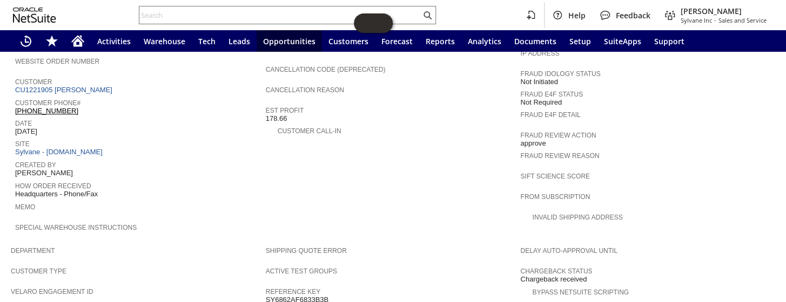
scroll to position [402, 0]
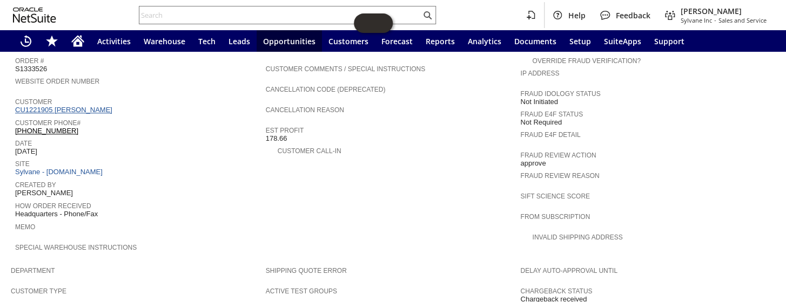
click at [72, 106] on link "CU1221905 [PERSON_NAME]" at bounding box center [65, 110] width 100 height 8
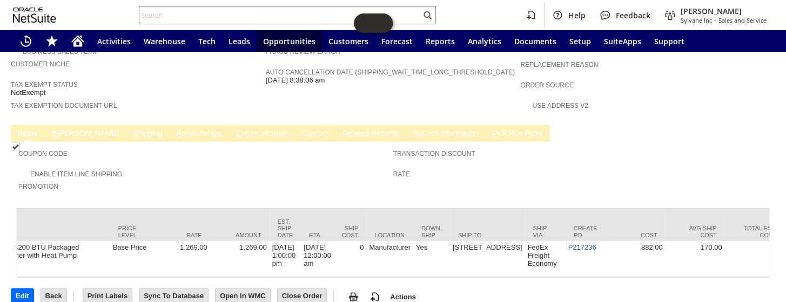
scroll to position [0, 821]
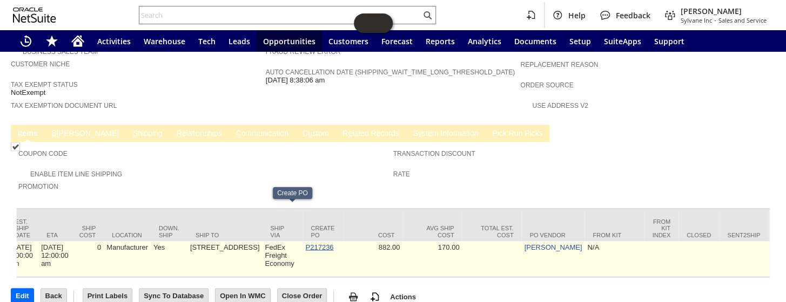
click at [305, 243] on link "P217236" at bounding box center [319, 247] width 28 height 8
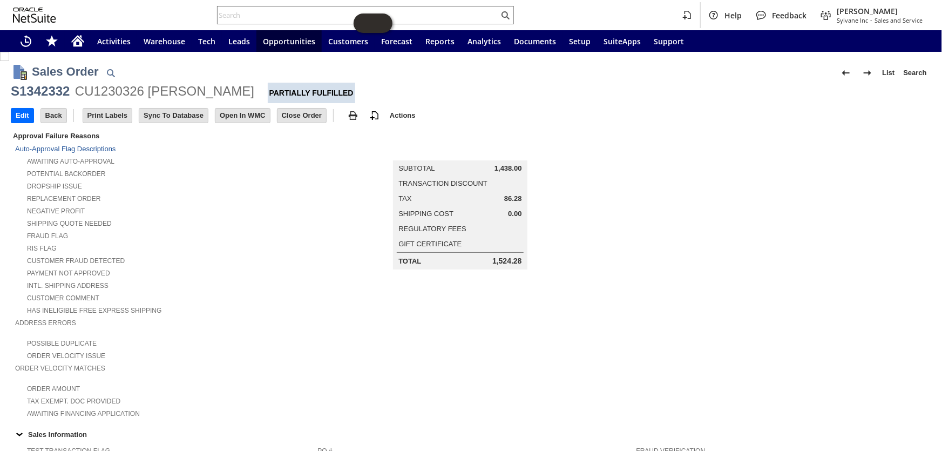
scroll to position [611, 0]
